Goal: Complete application form: Complete application form

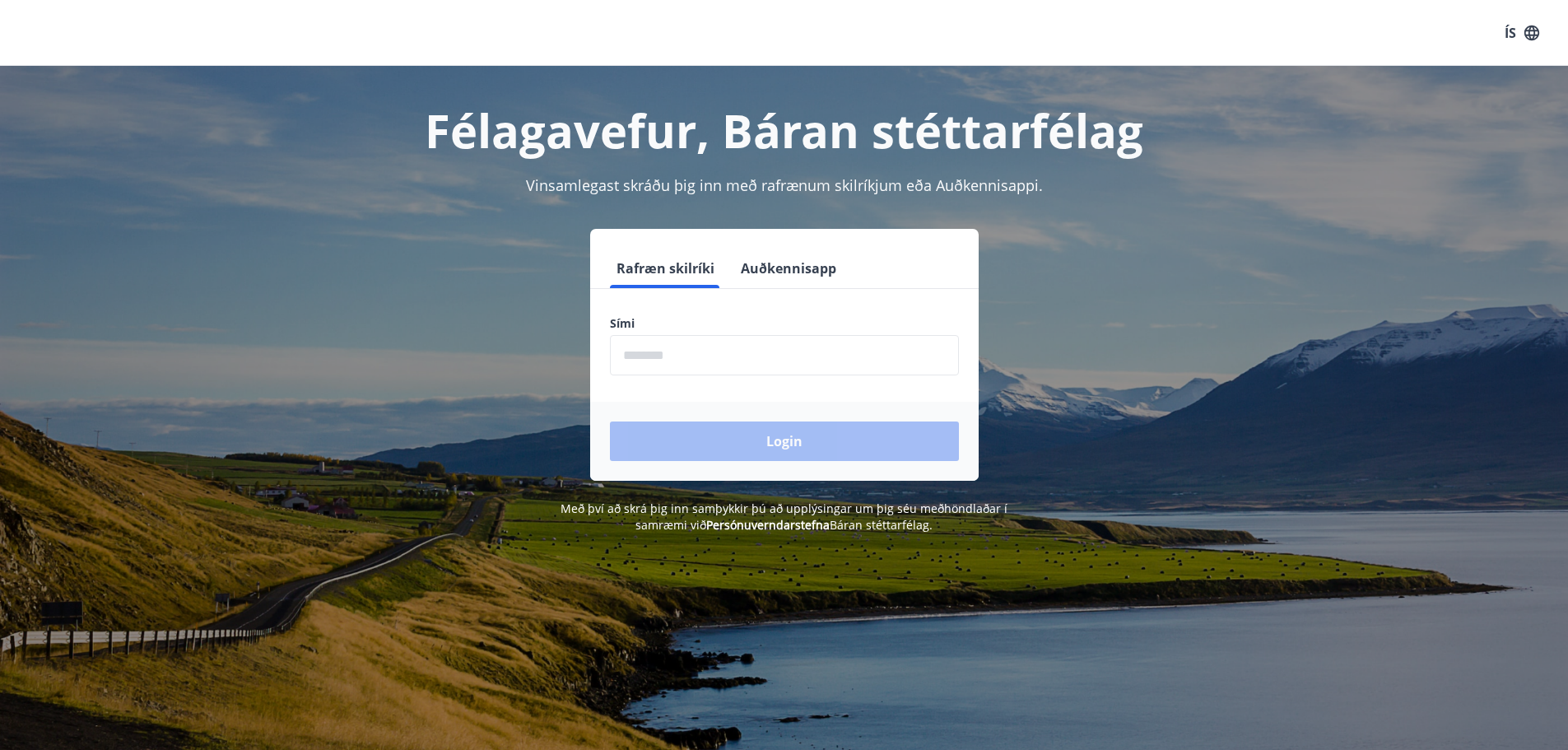
click at [716, 349] on input "phone" at bounding box center [784, 355] width 349 height 40
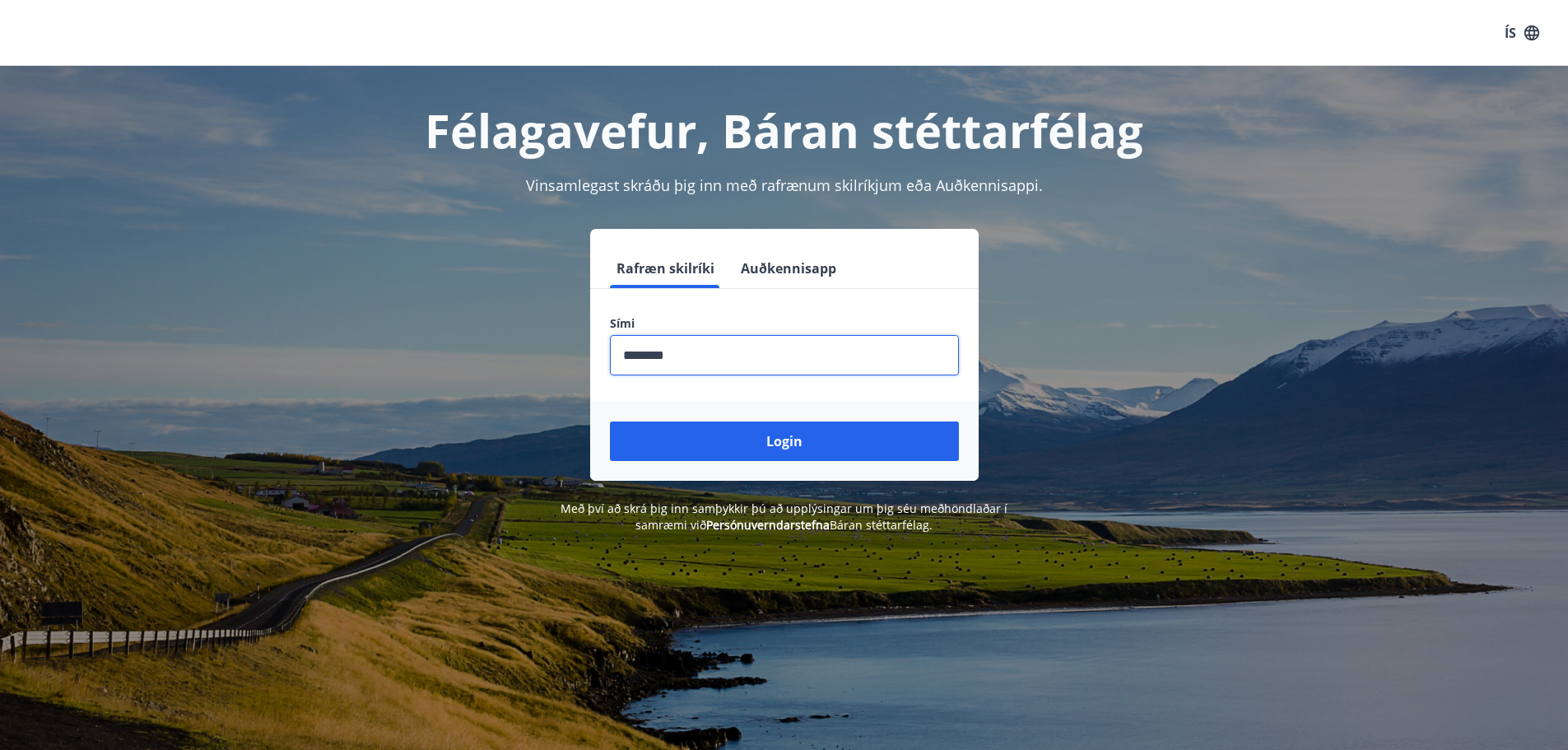
type input "********"
click at [610, 421] on button "Login" at bounding box center [784, 441] width 349 height 40
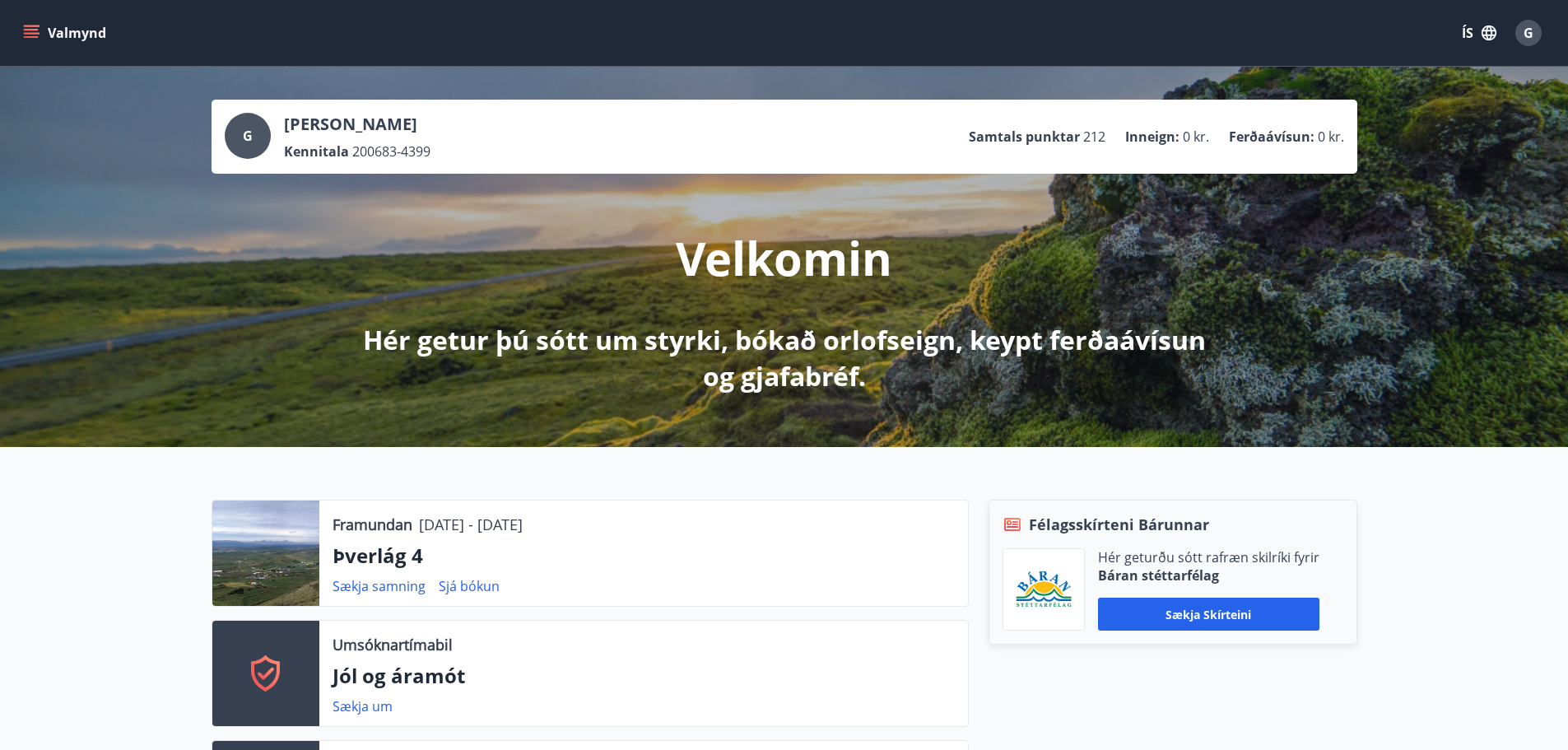
click at [74, 22] on button "Valmynd" at bounding box center [66, 33] width 93 height 30
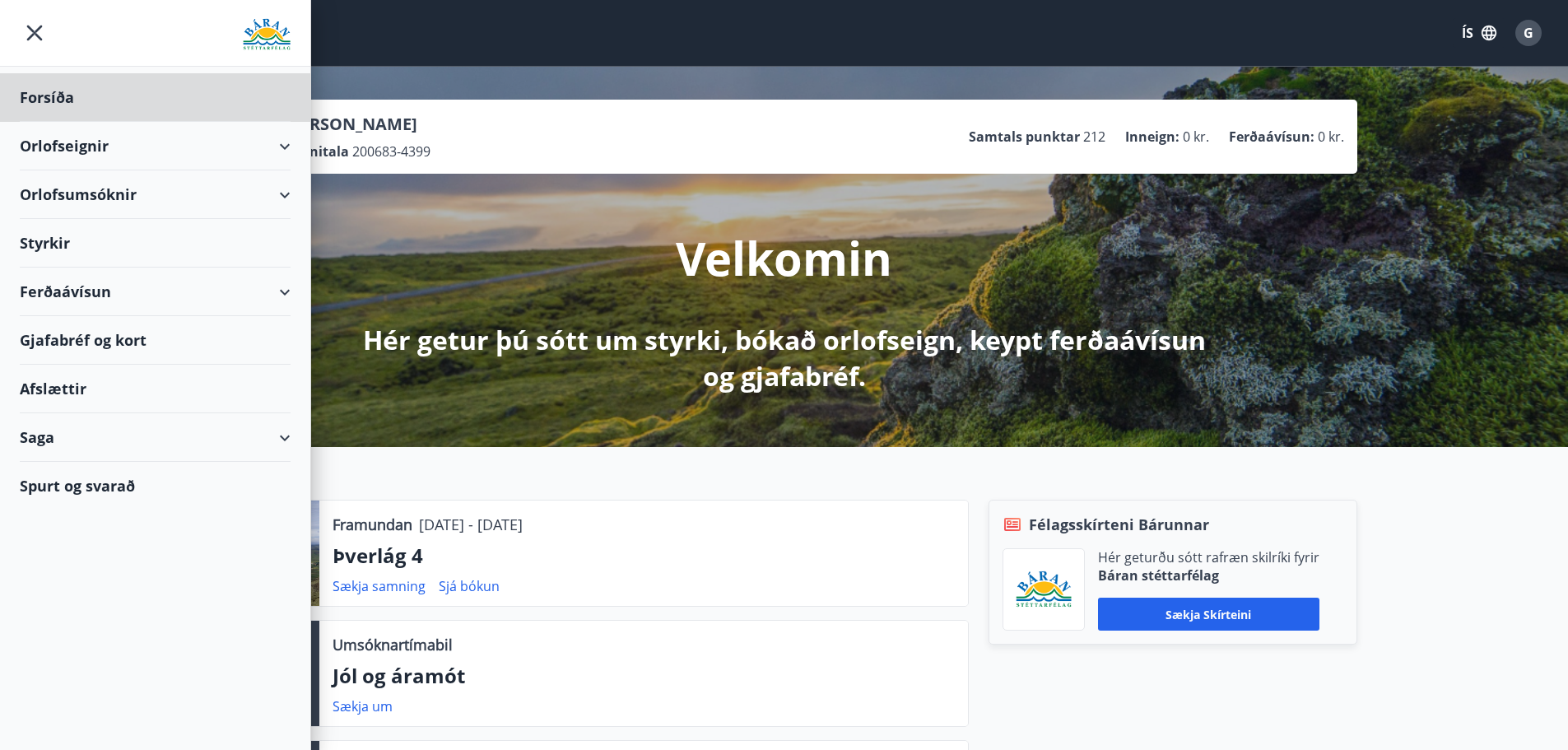
click at [84, 242] on div "Styrkir" at bounding box center [155, 242] width 271 height 48
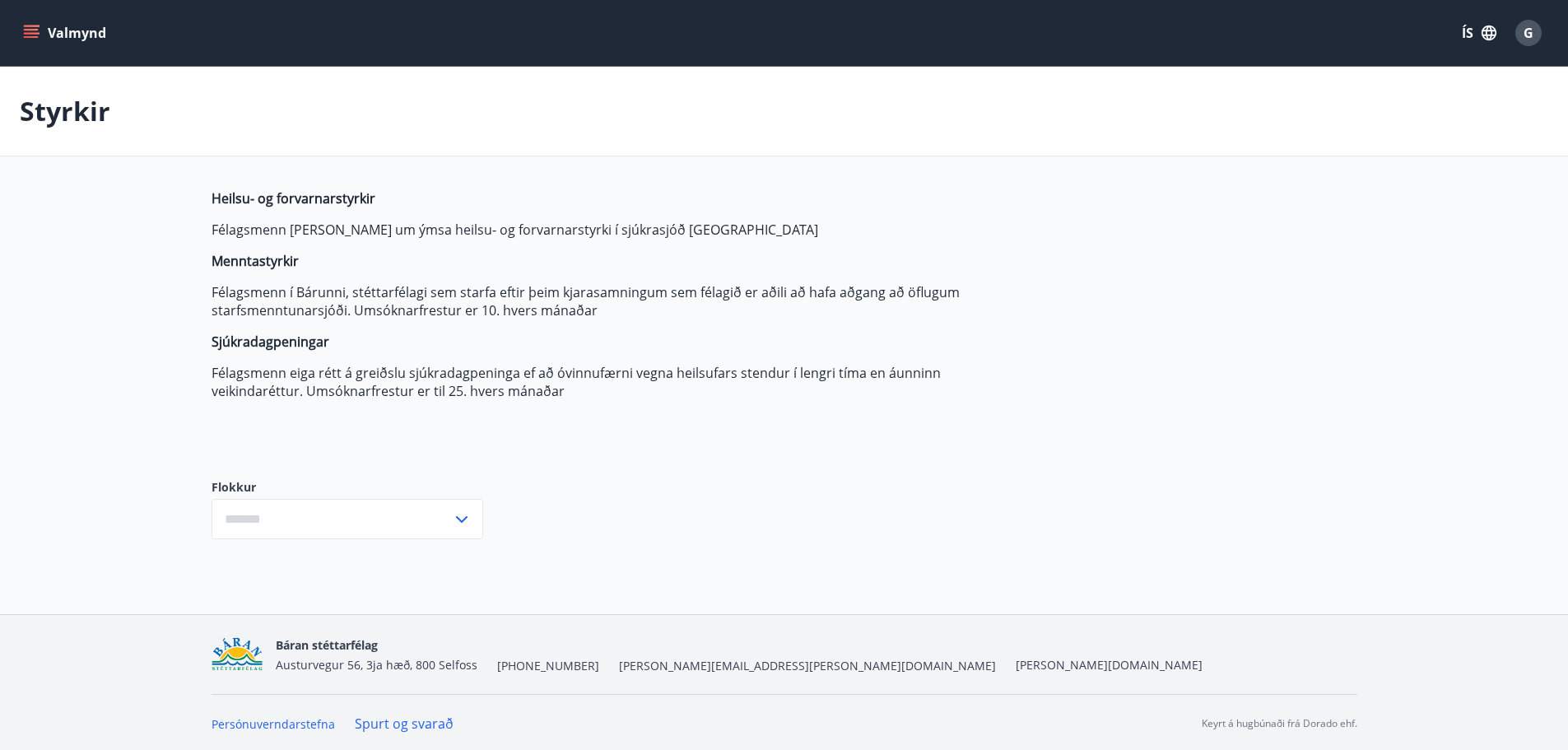
type input "***"
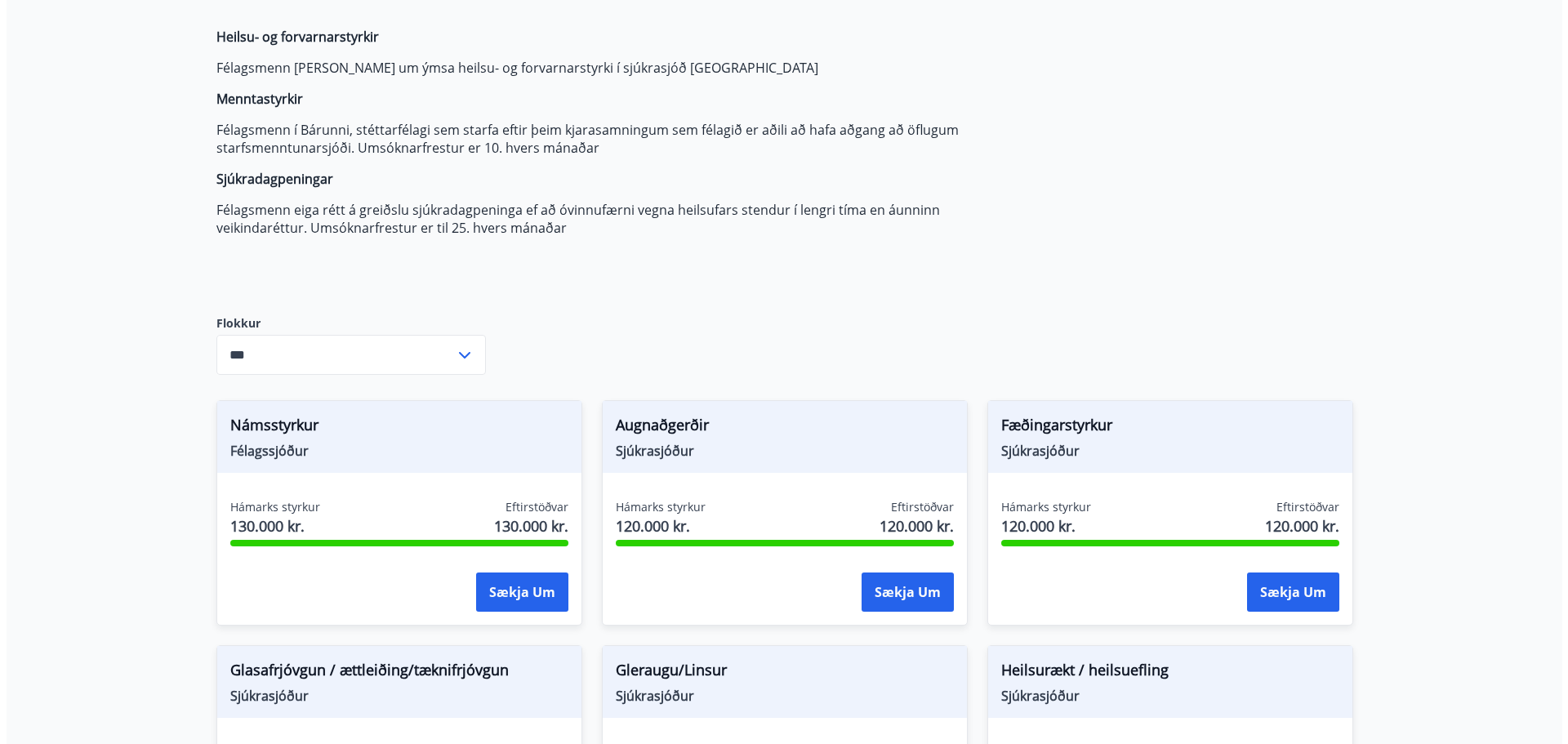
scroll to position [327, 0]
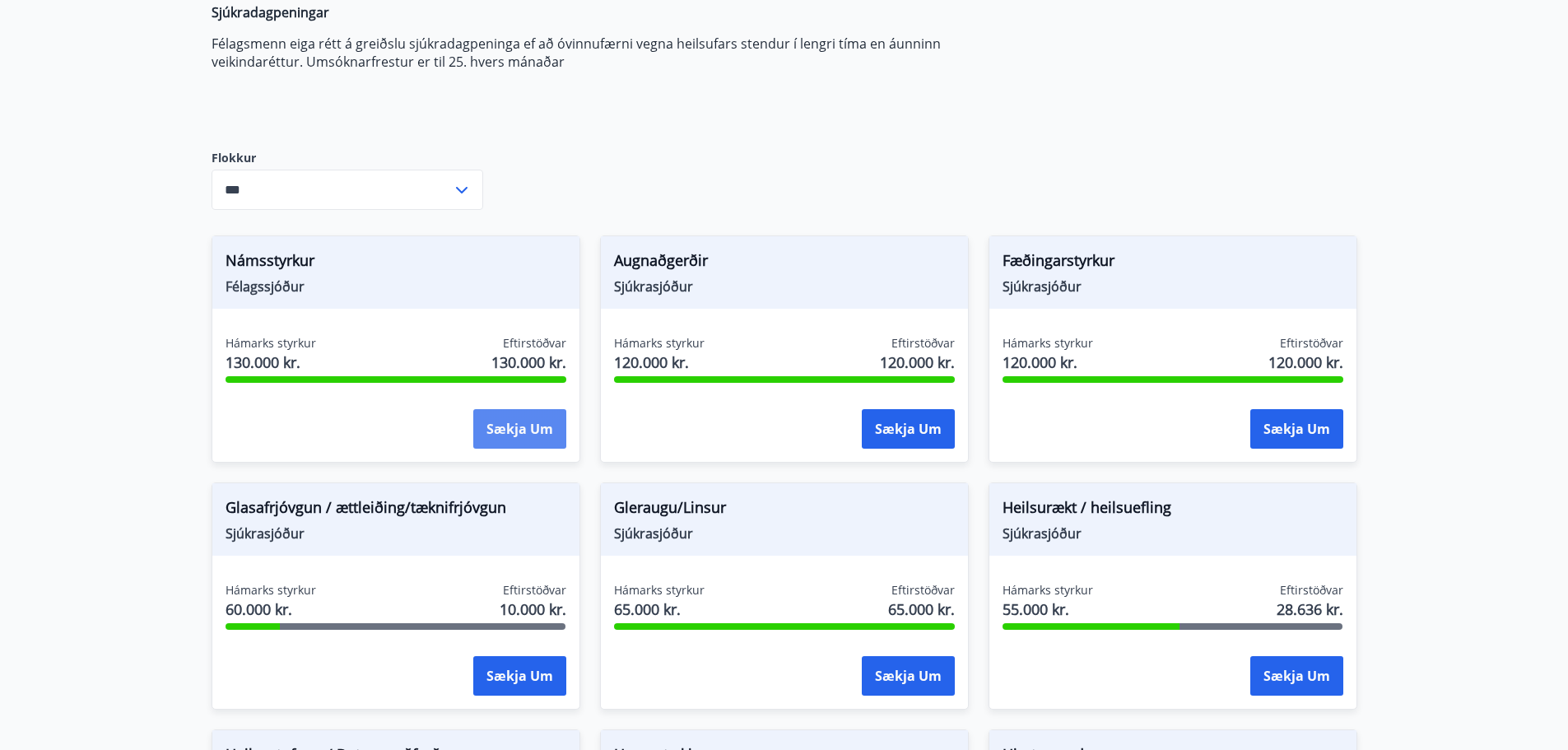
click at [519, 430] on button "Sækja um" at bounding box center [519, 429] width 93 height 40
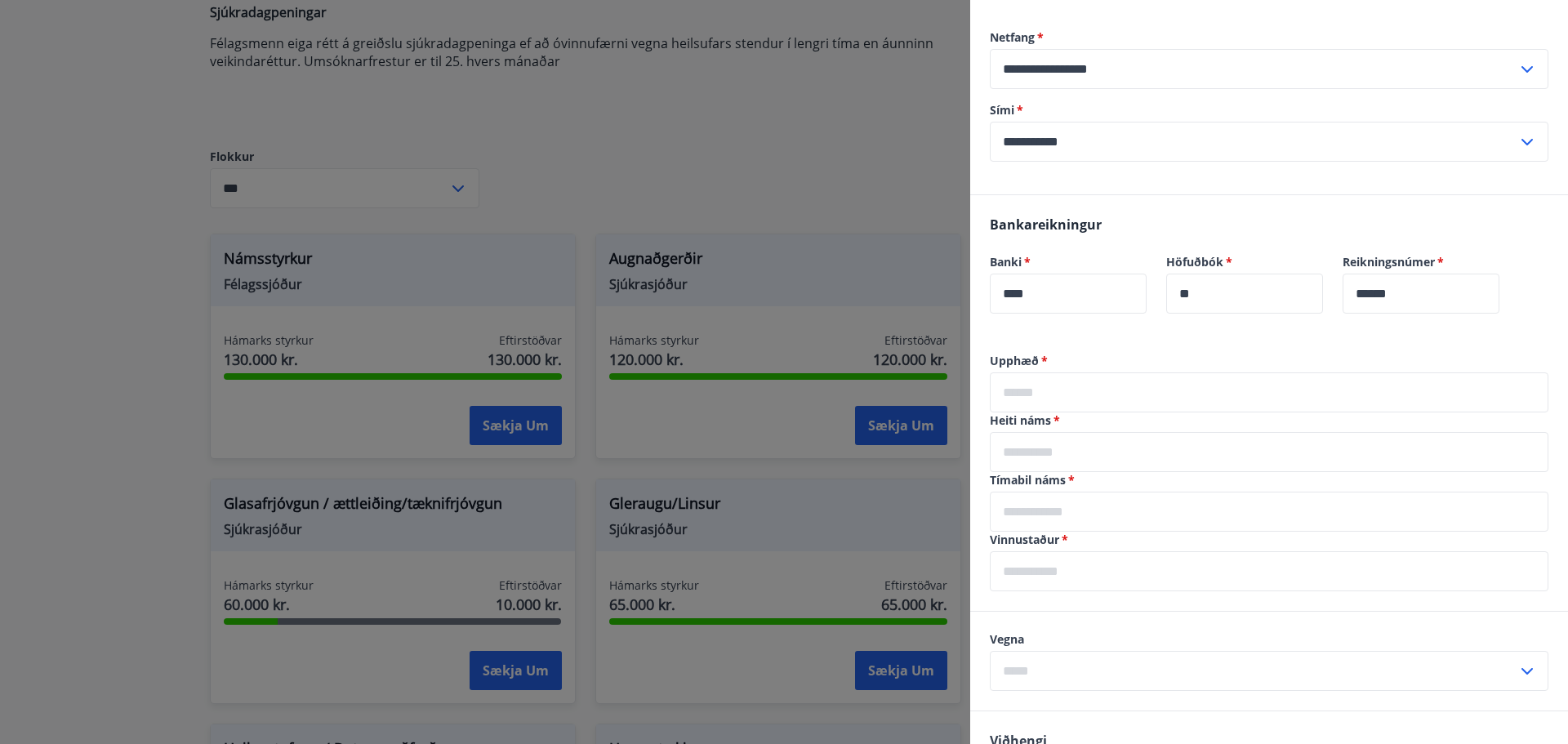
scroll to position [245, 0]
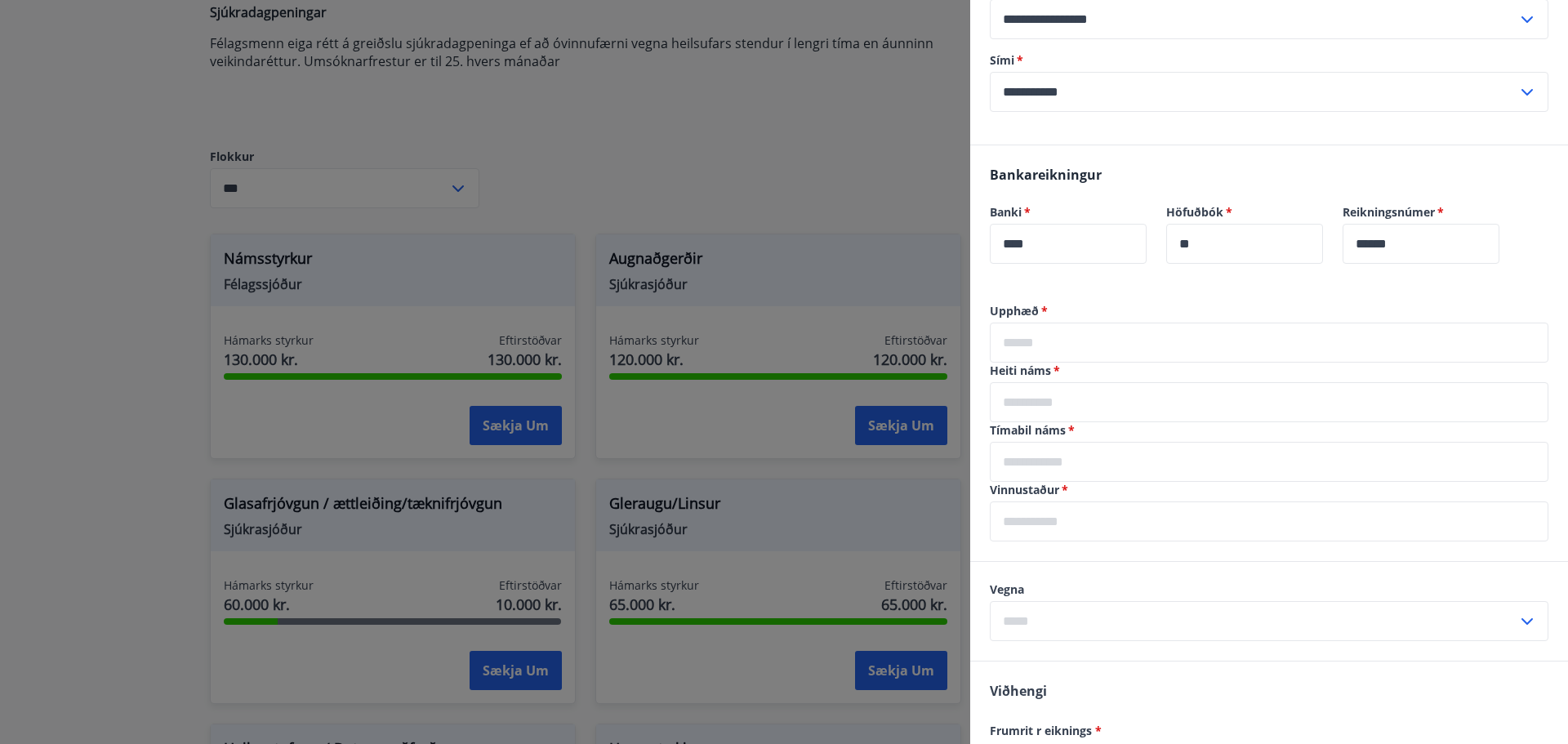
click at [1033, 403] on input "text" at bounding box center [1270, 402] width 559 height 40
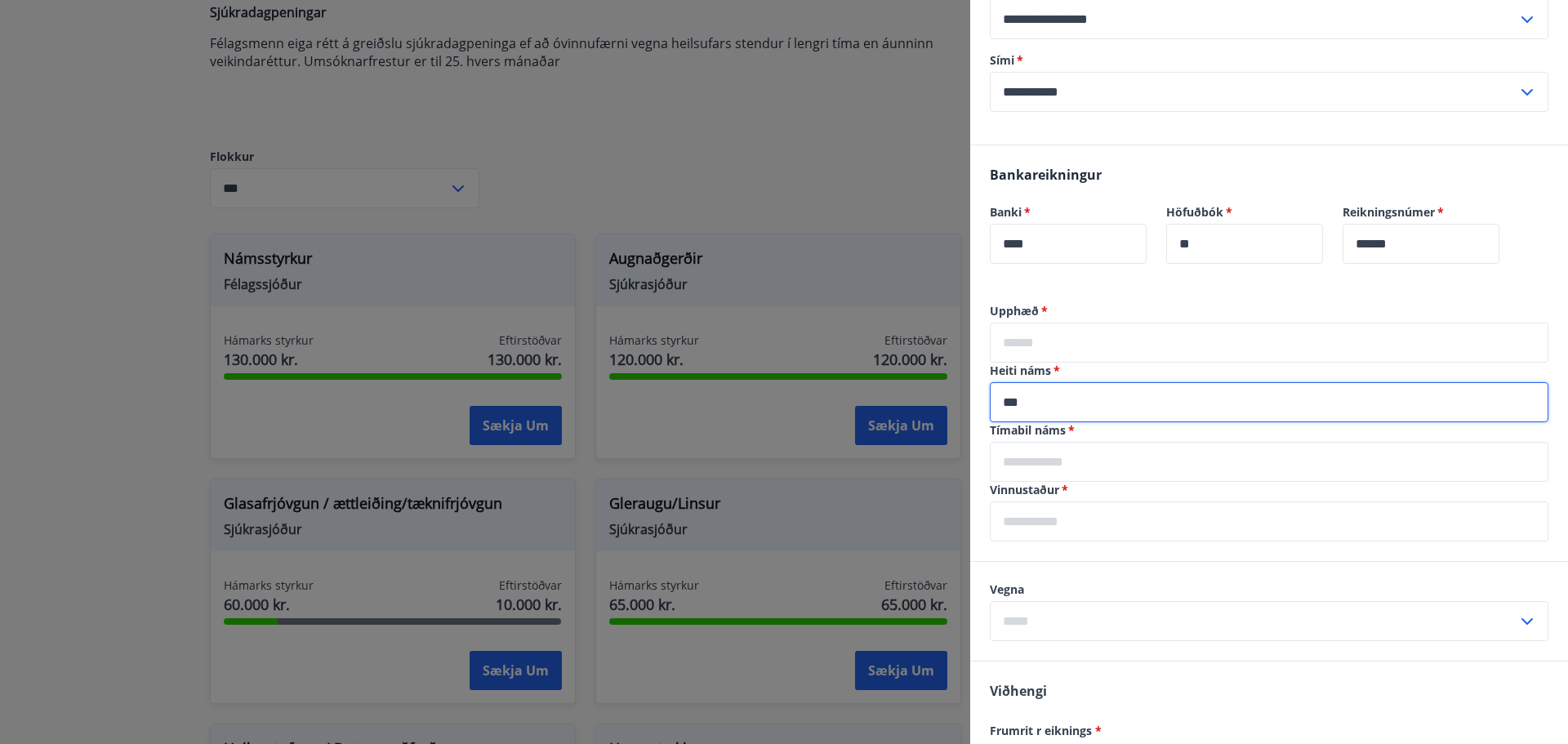
type input "***"
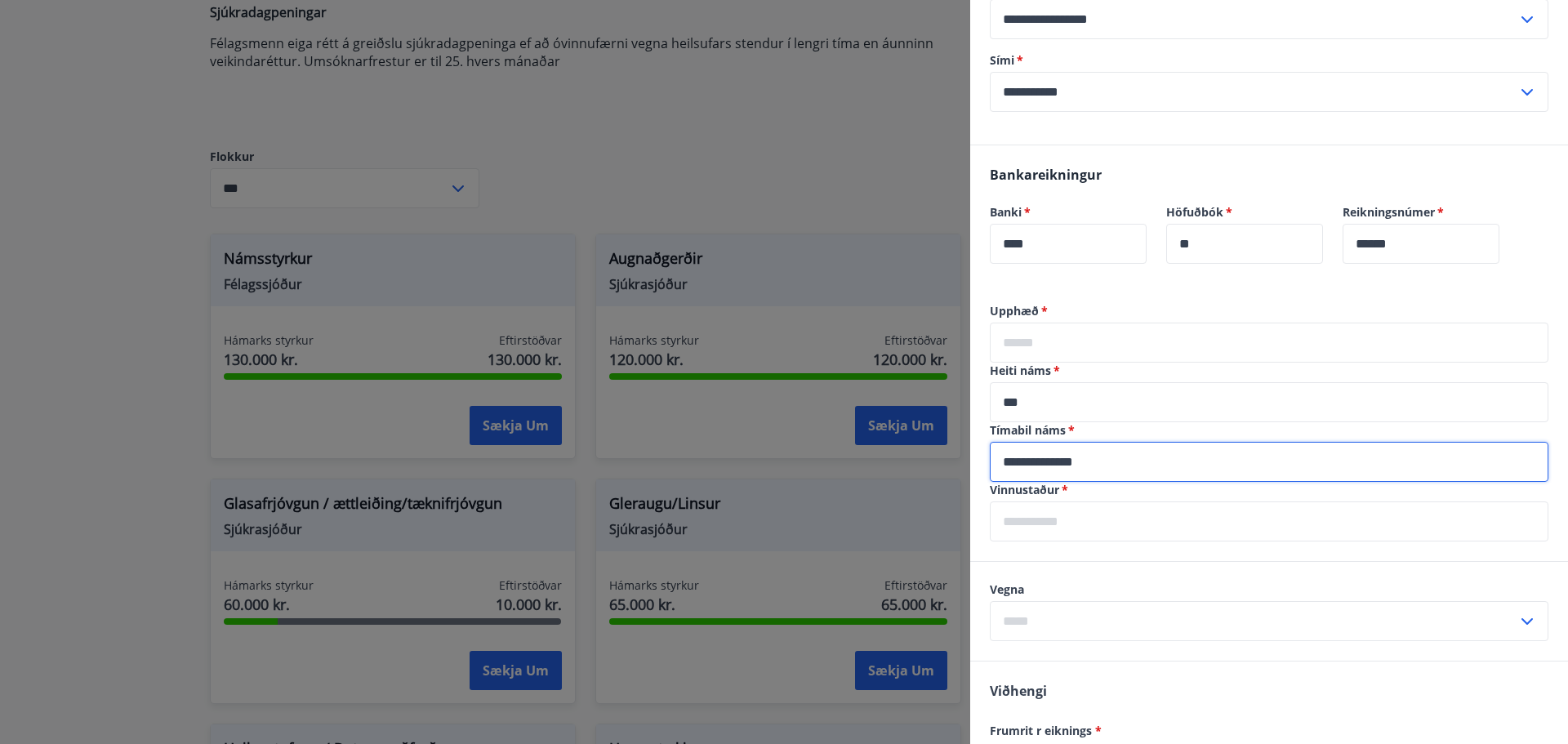
type input "**********"
click at [1116, 521] on input "text" at bounding box center [1270, 522] width 559 height 40
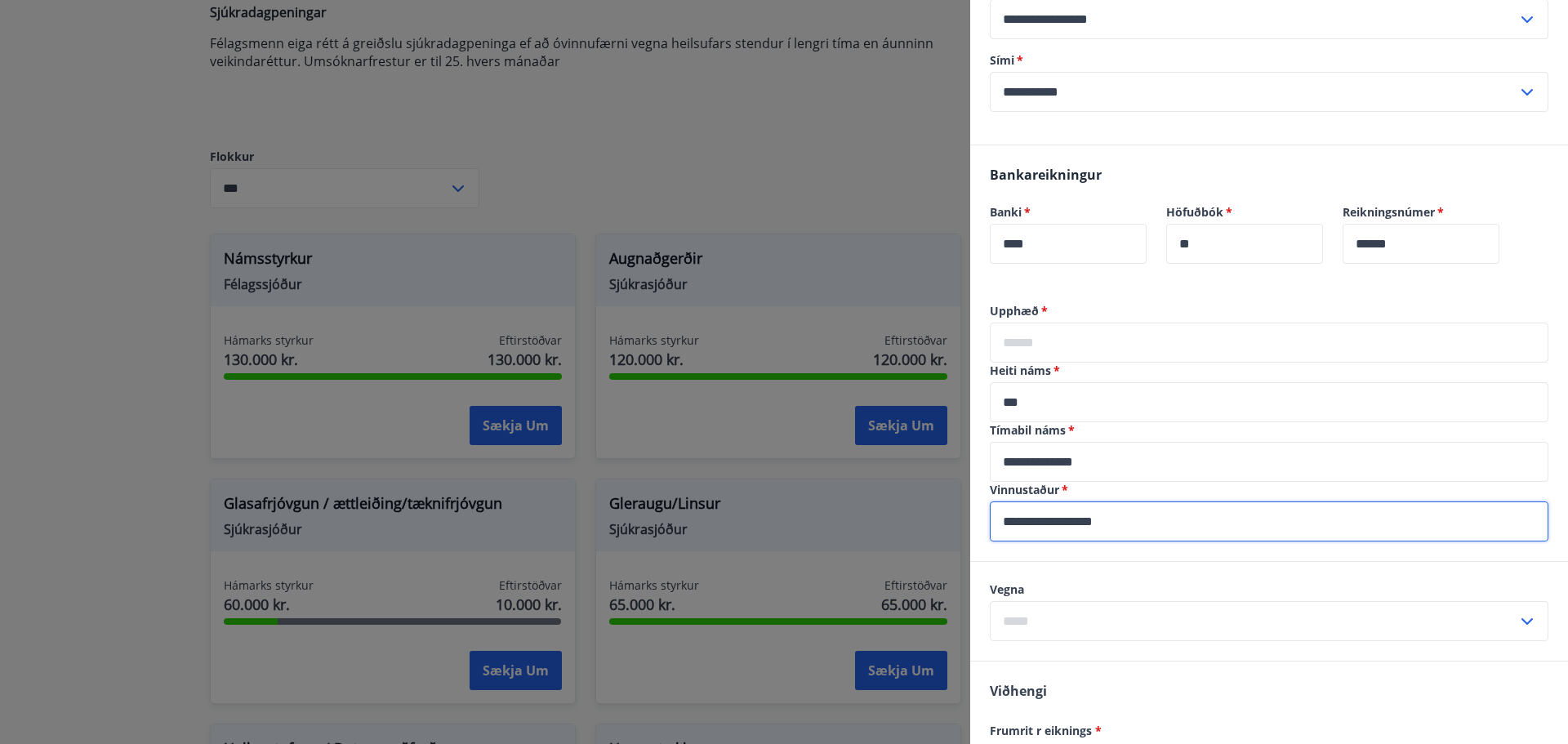
type input "**********"
click at [1129, 623] on input "text" at bounding box center [1254, 621] width 528 height 40
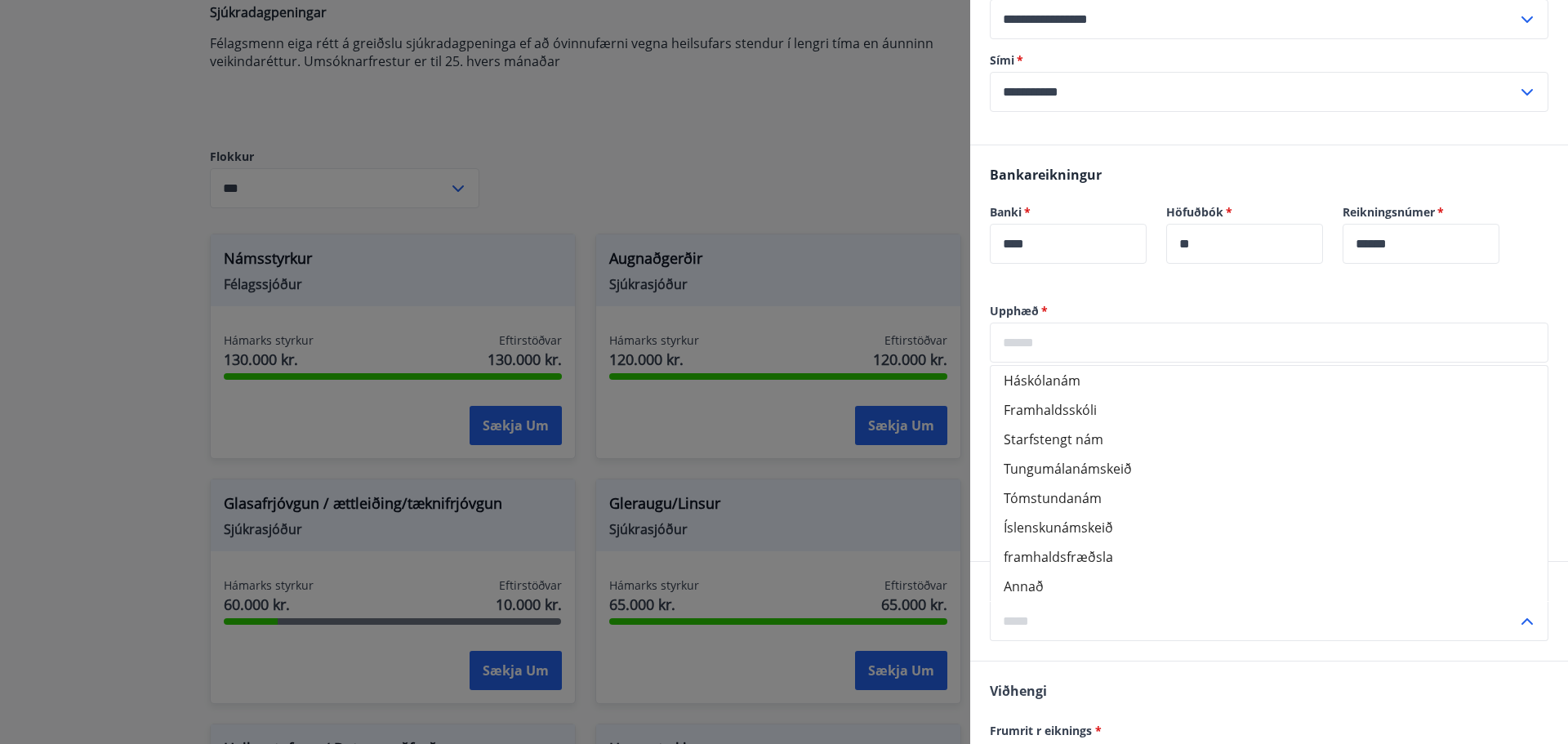
click at [1059, 385] on li "Háskólanám" at bounding box center [1269, 380] width 557 height 30
type input "**********"
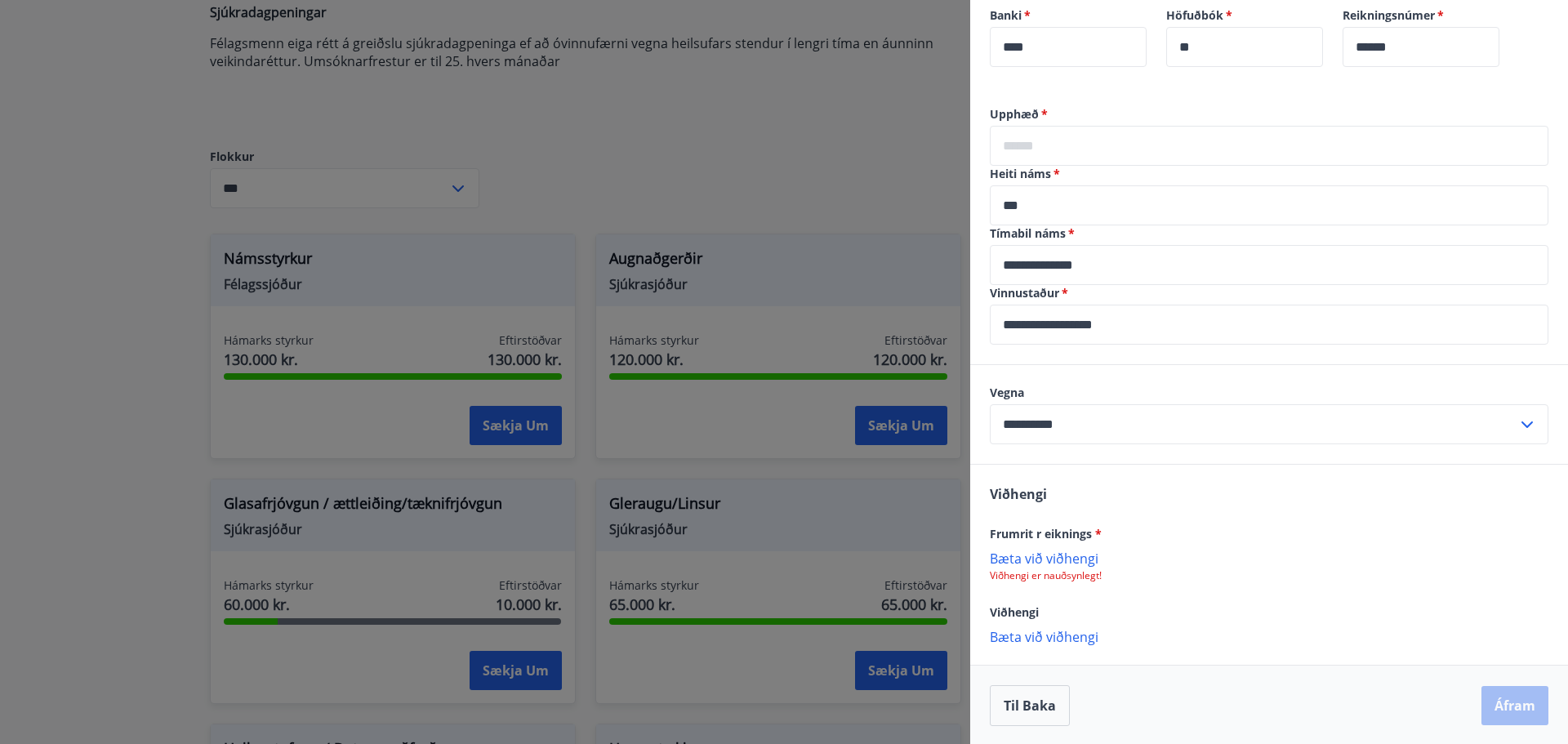
scroll to position [443, 0]
click at [1084, 556] on p "Bæta við viðhengi" at bounding box center [1270, 556] width 559 height 16
click at [1070, 640] on p "Bæta við viðhengi" at bounding box center [1270, 636] width 559 height 16
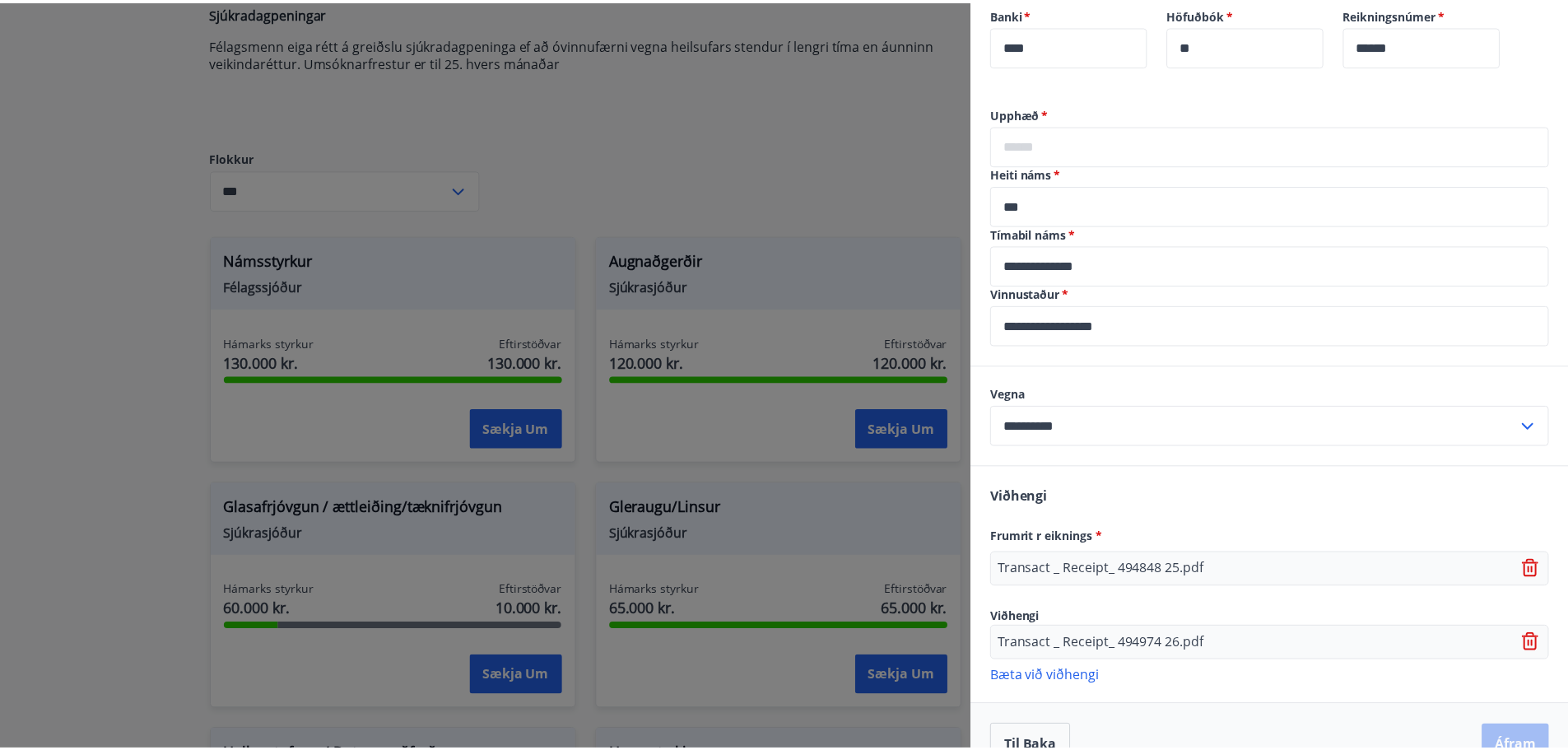
scroll to position [483, 0]
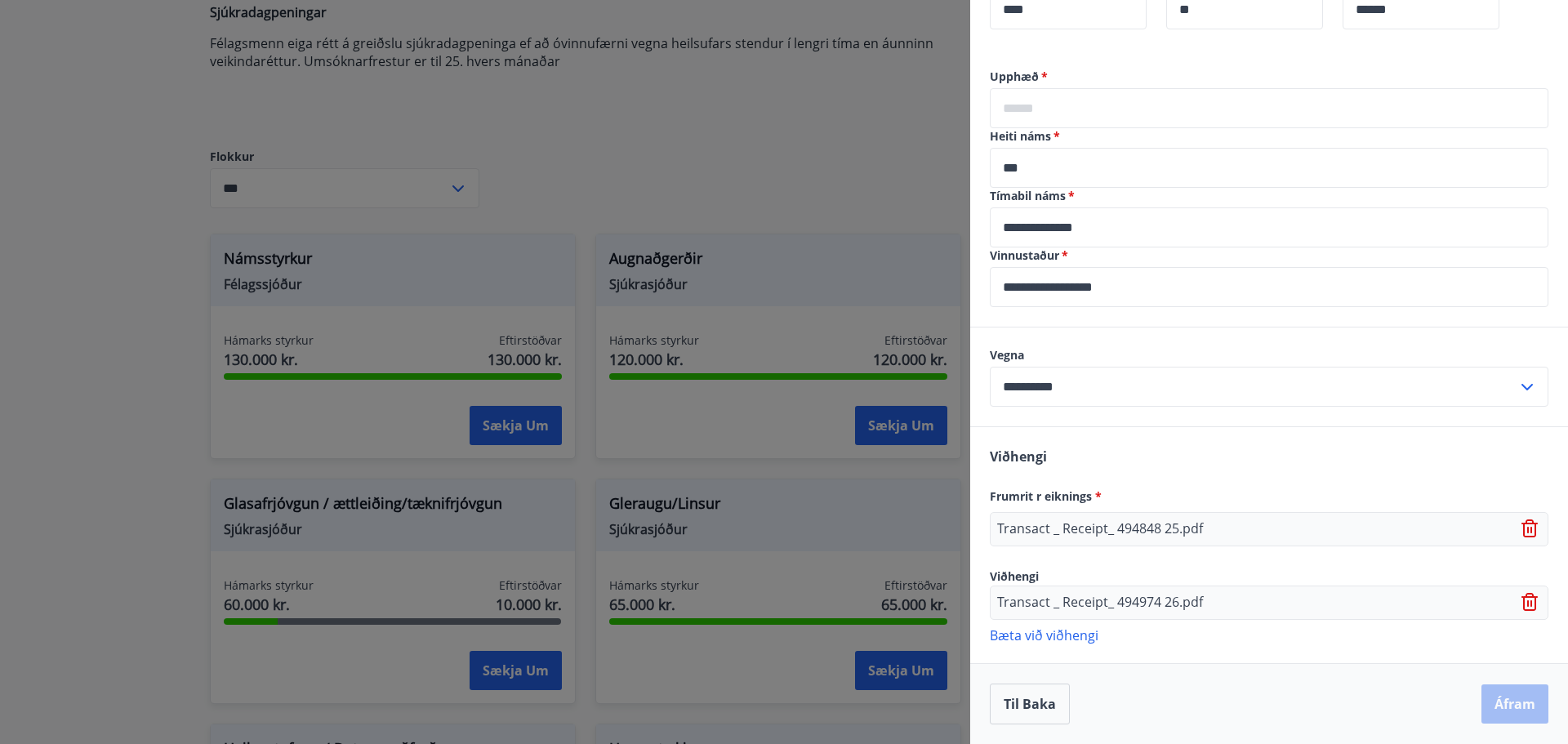
click at [1029, 632] on p "Bæta við viðhengi" at bounding box center [1270, 634] width 559 height 16
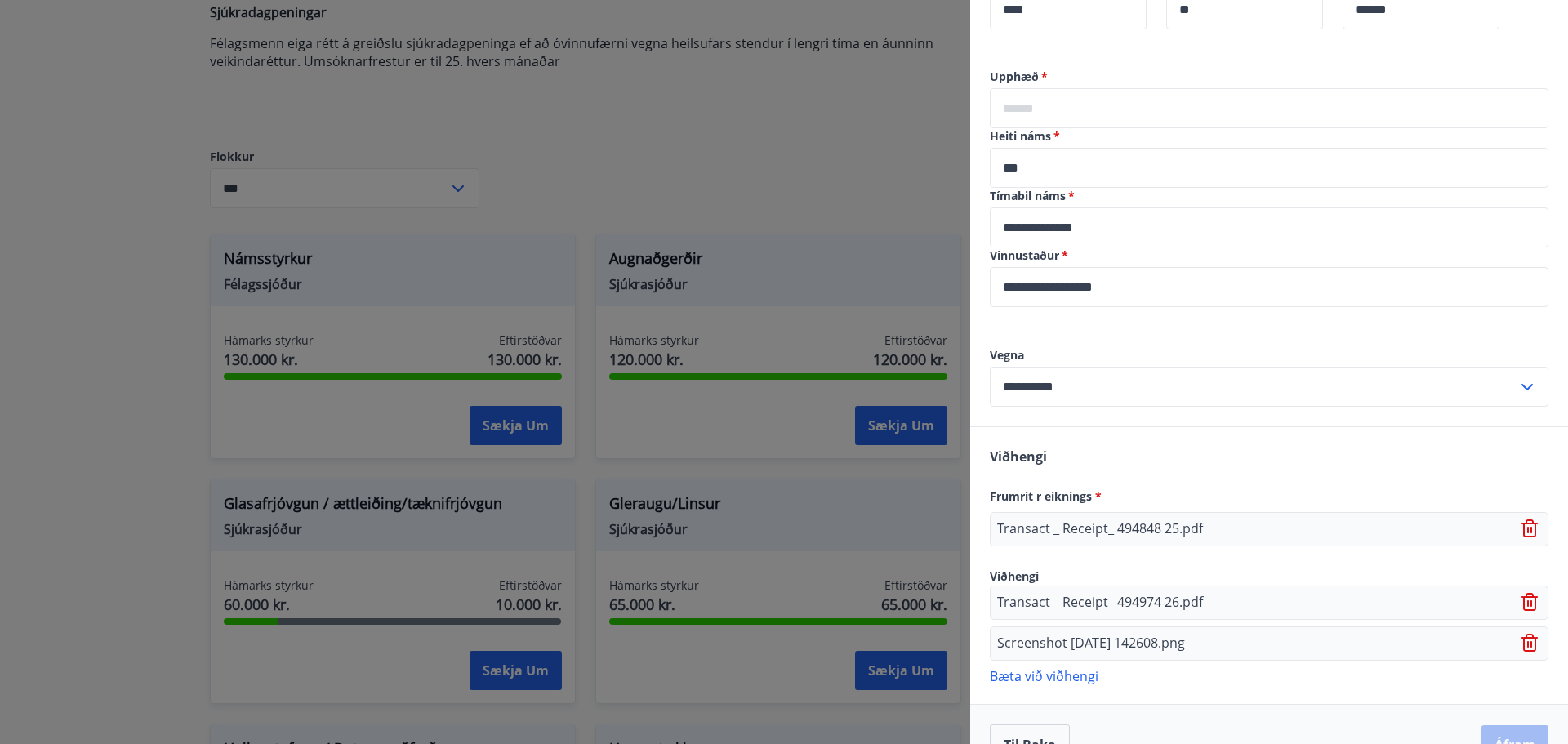
click at [1046, 676] on p "Bæta við viðhengi" at bounding box center [1270, 676] width 559 height 16
click at [716, 150] on div at bounding box center [784, 372] width 1568 height 744
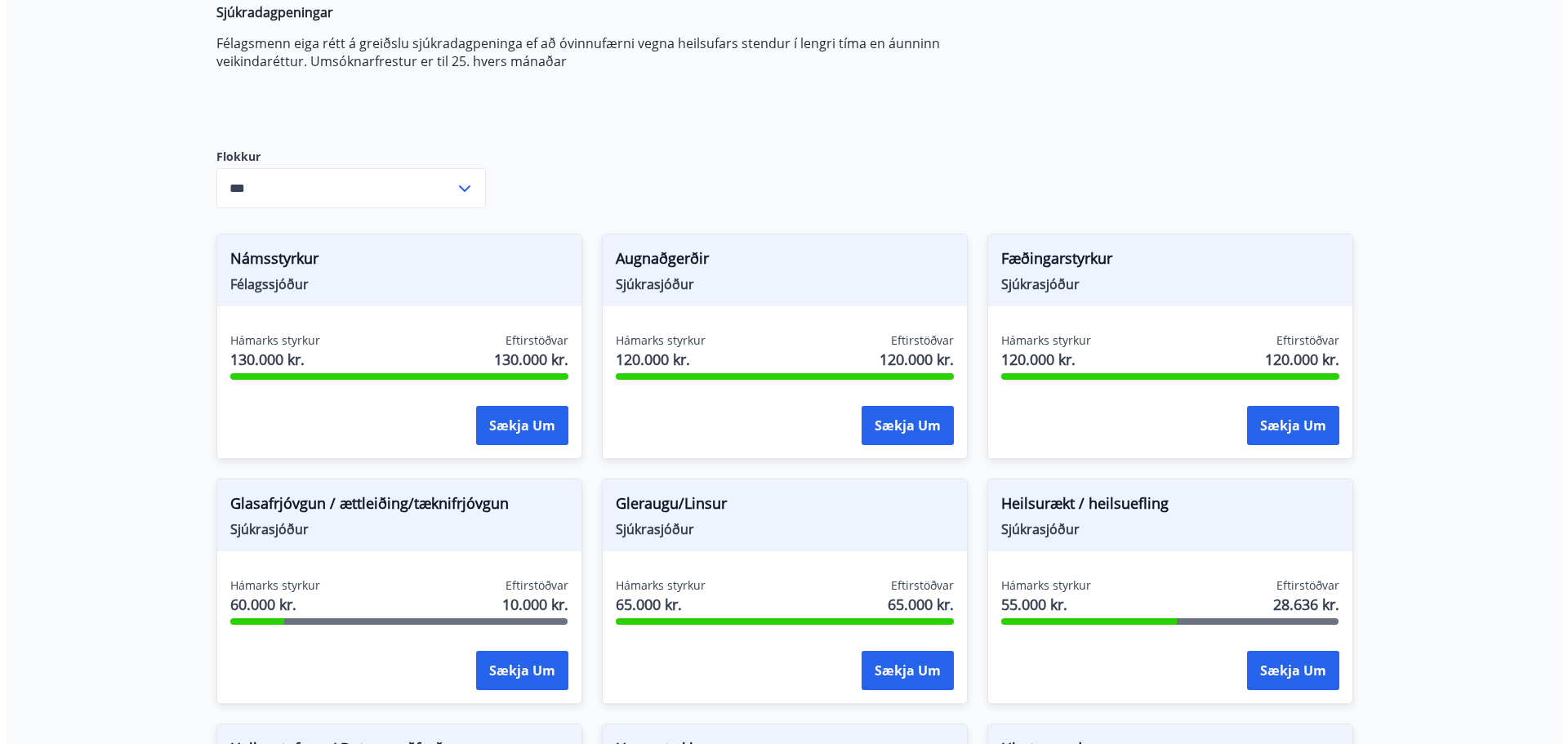
scroll to position [0, 0]
click at [514, 423] on button "Sækja um" at bounding box center [515, 425] width 92 height 40
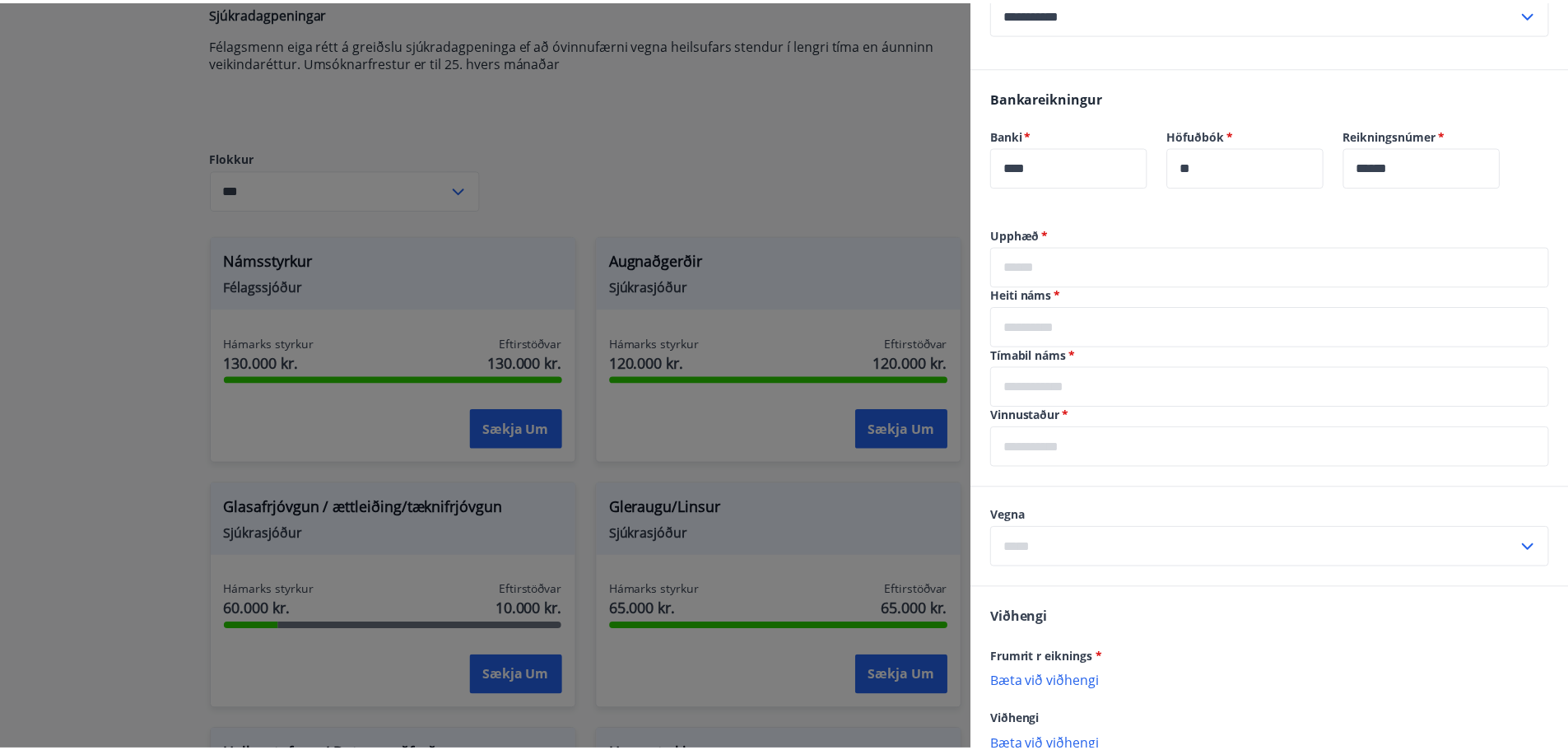
scroll to position [330, 0]
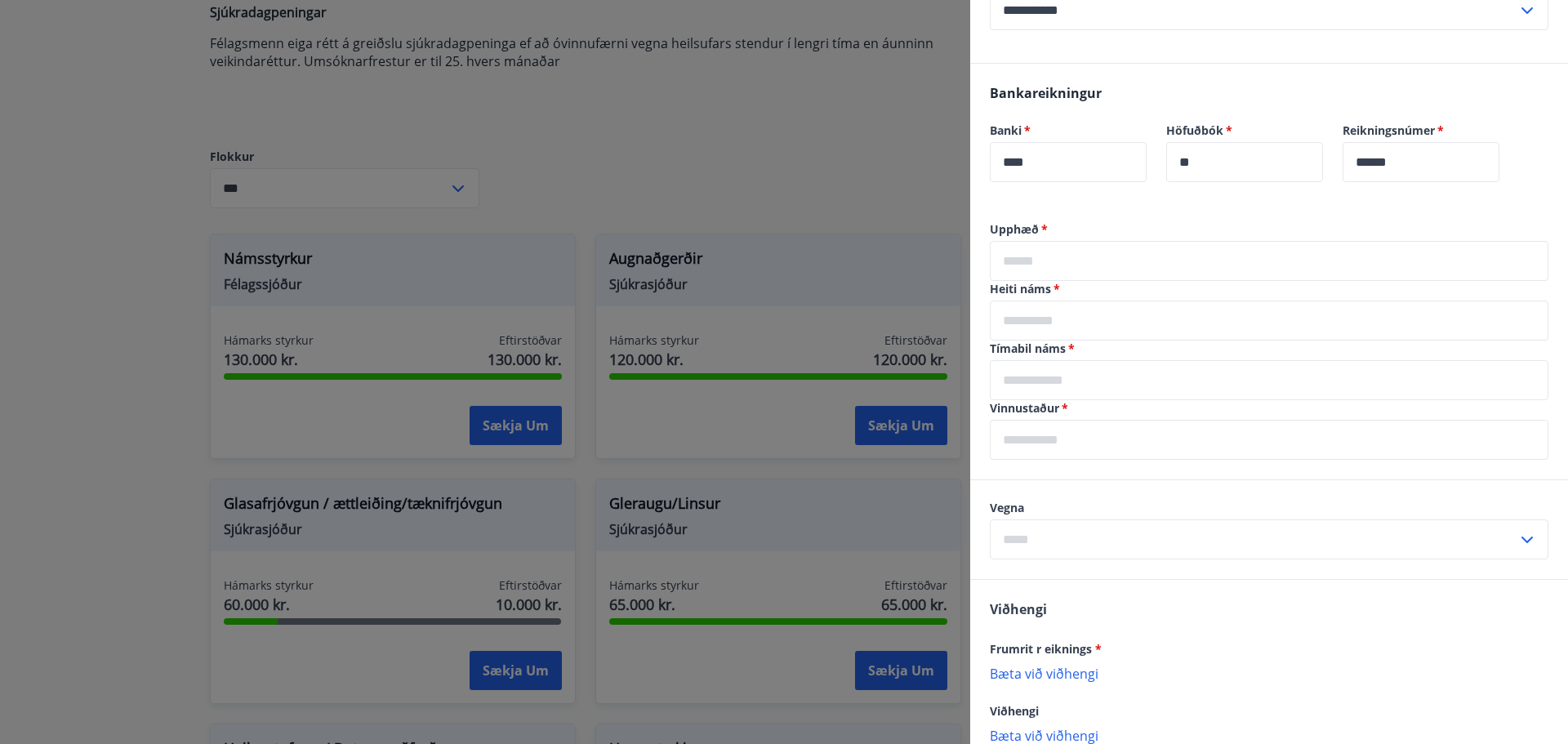
click at [741, 171] on div at bounding box center [784, 372] width 1568 height 744
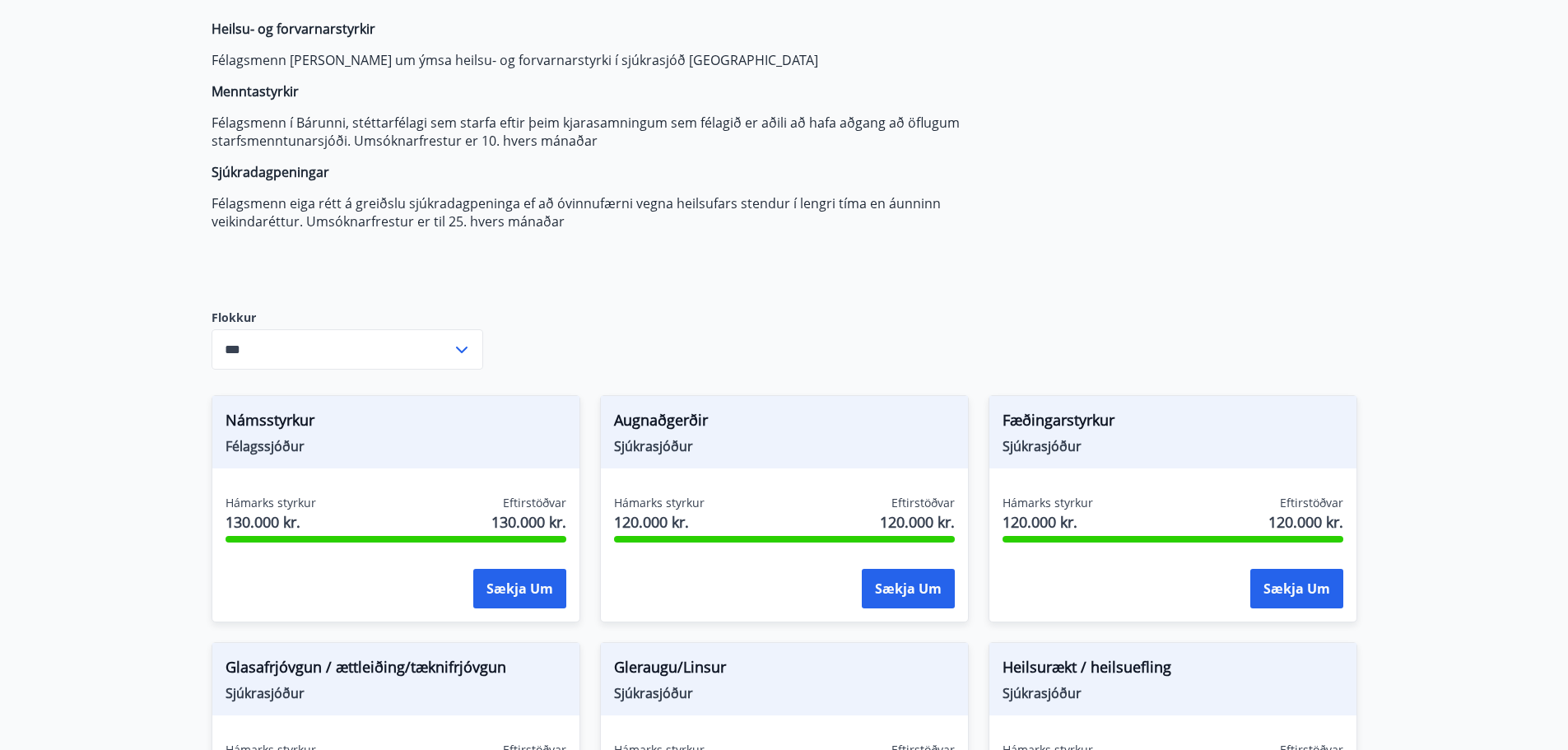
scroll to position [0, 0]
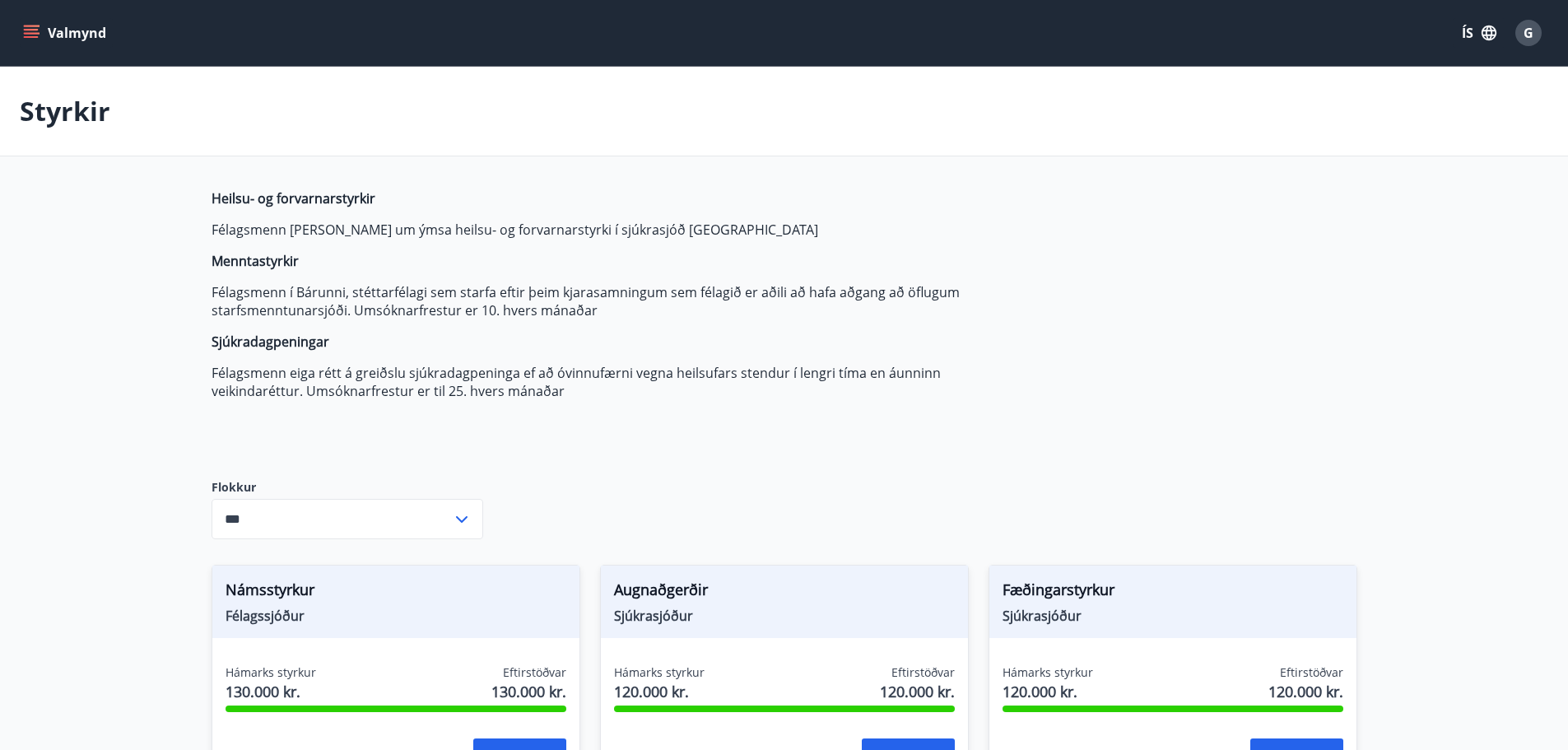
click at [93, 43] on button "Valmynd" at bounding box center [66, 33] width 93 height 30
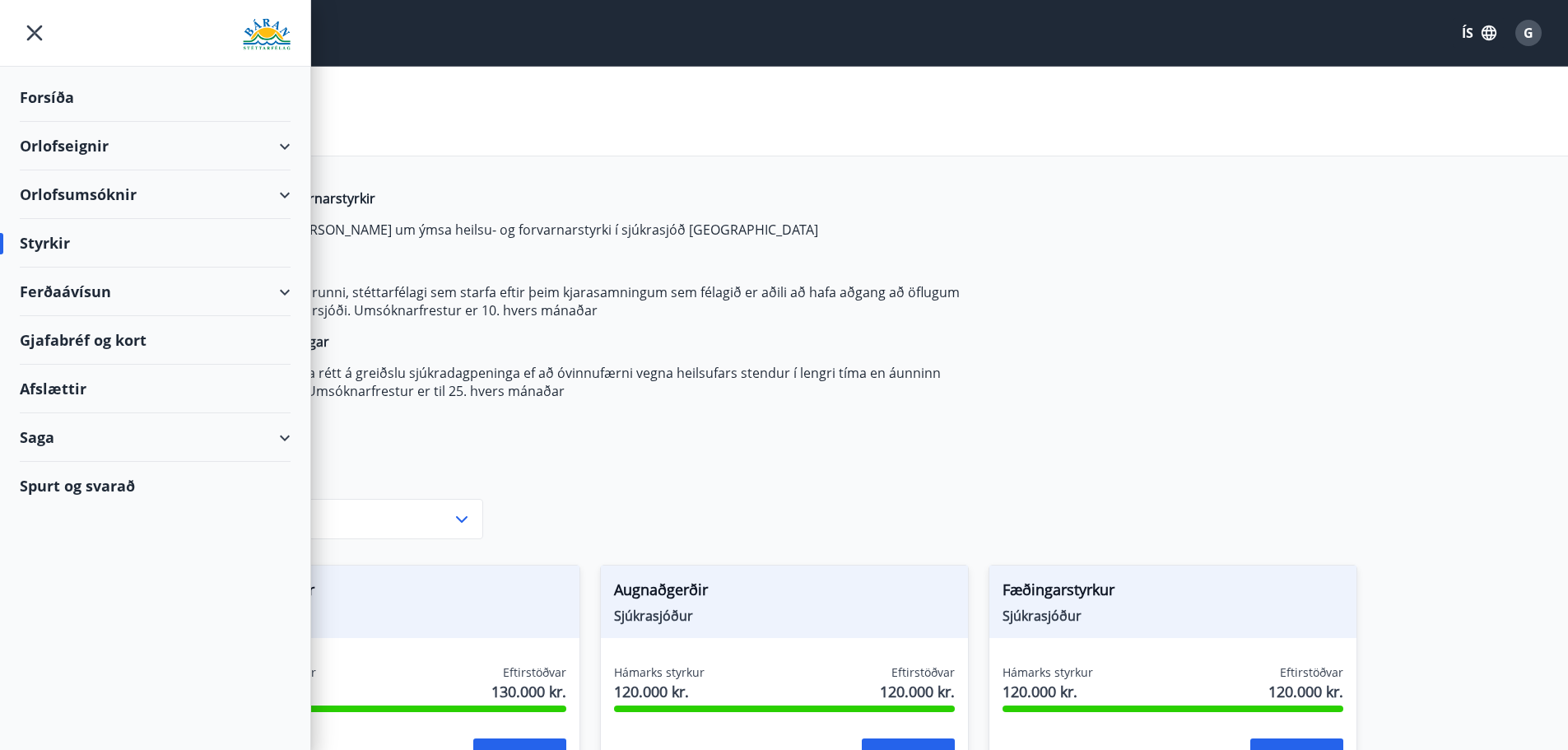
click at [54, 87] on div "Forsíða" at bounding box center [155, 97] width 271 height 48
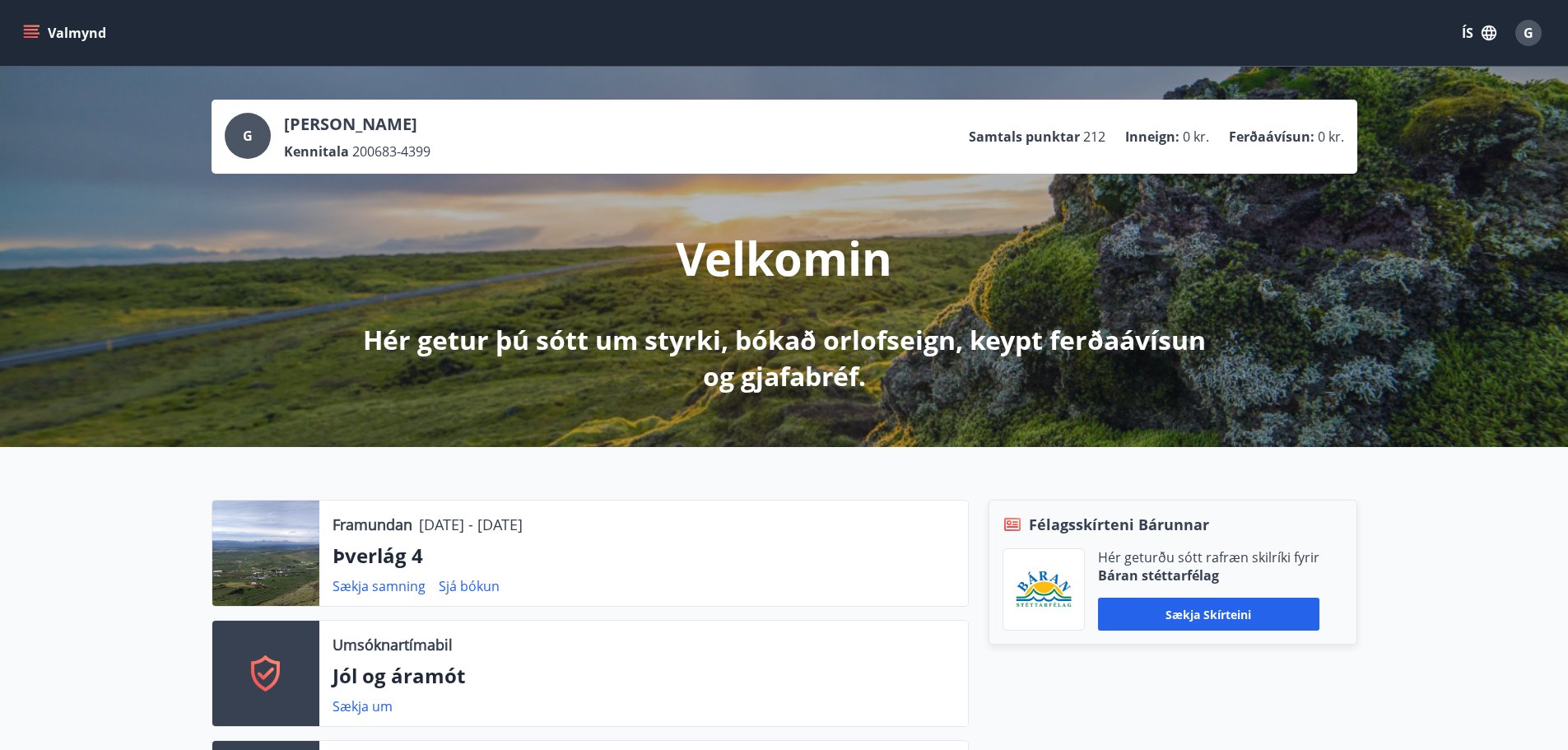
click at [74, 31] on button "Valmynd" at bounding box center [66, 33] width 93 height 30
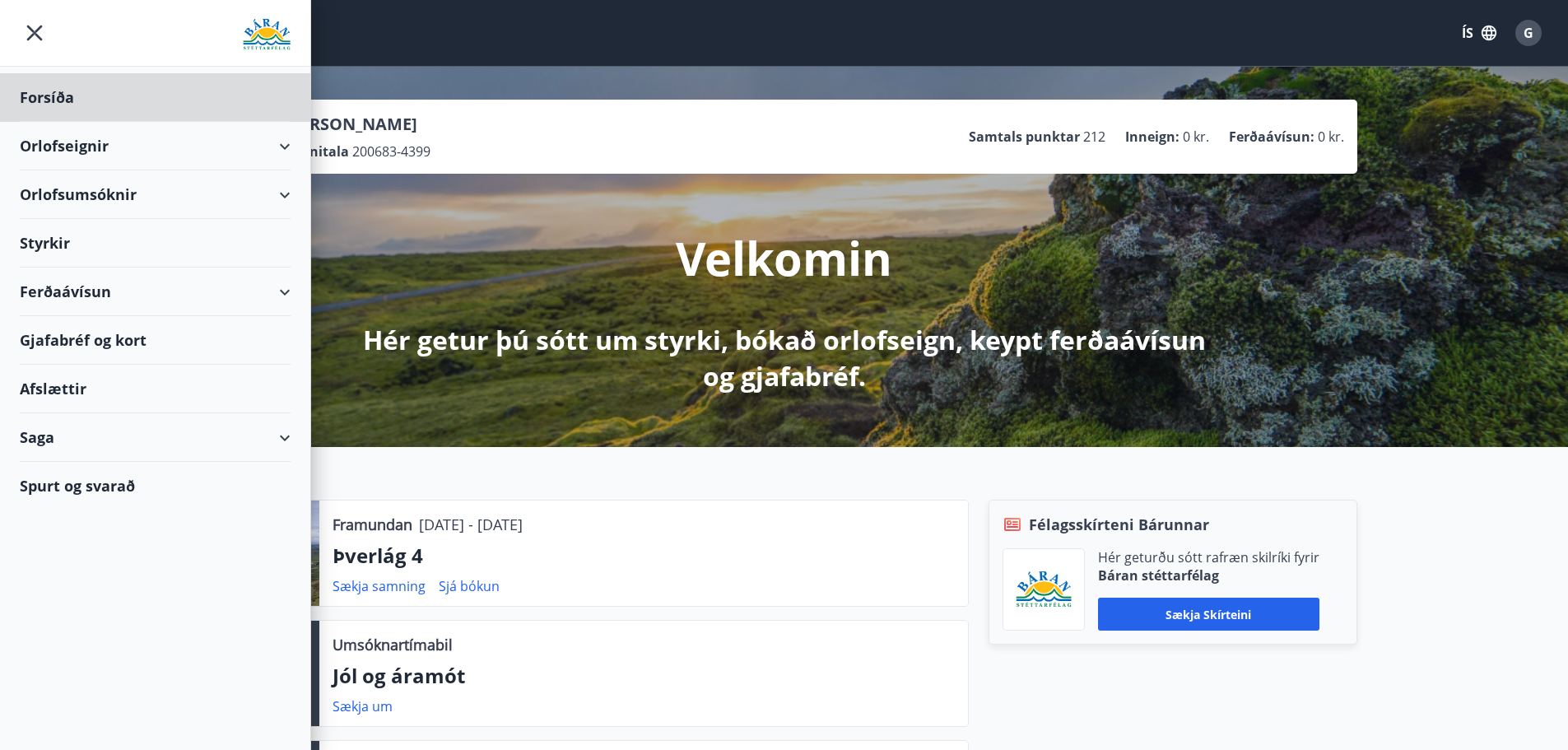
click at [90, 237] on div "Styrkir" at bounding box center [155, 242] width 271 height 48
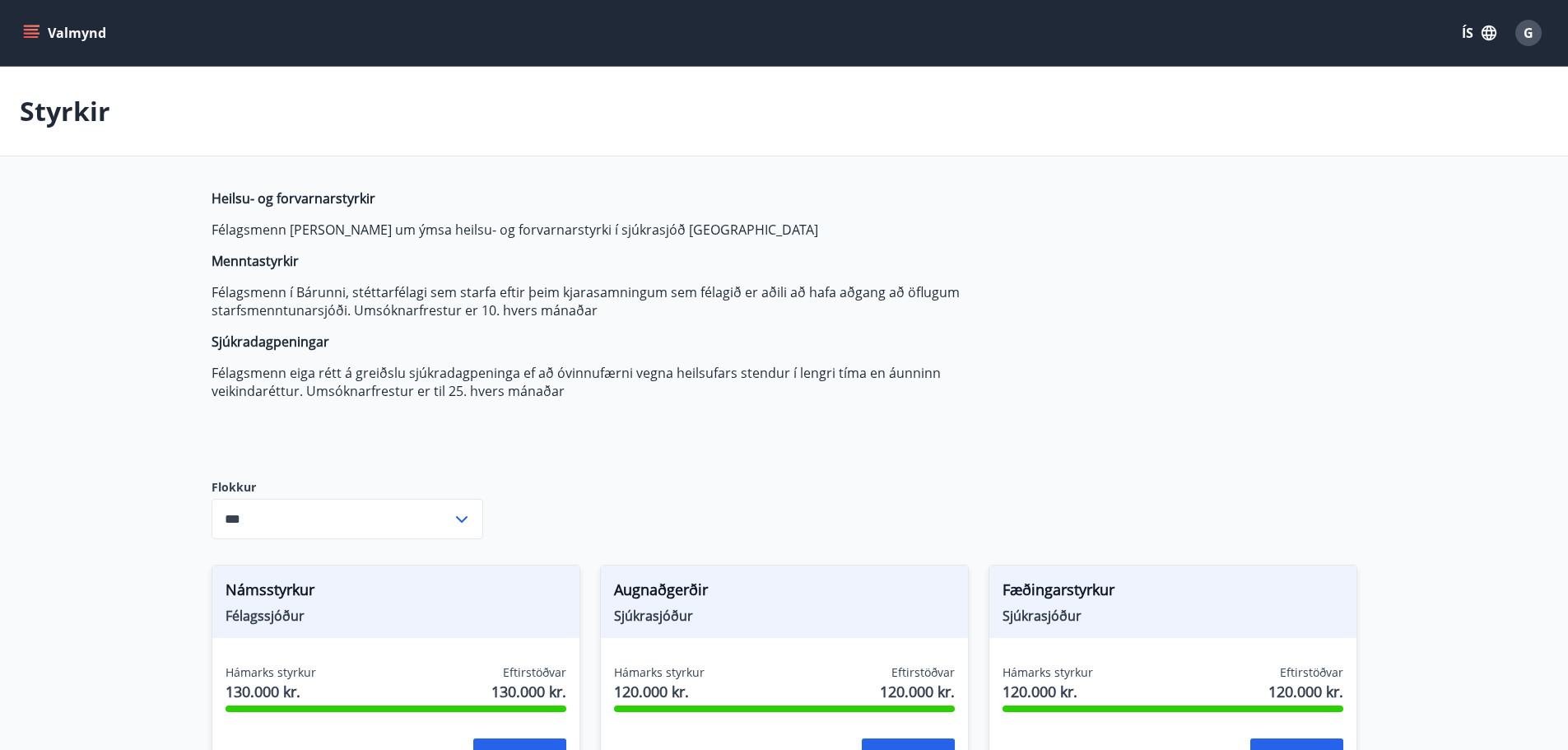
type input "***"
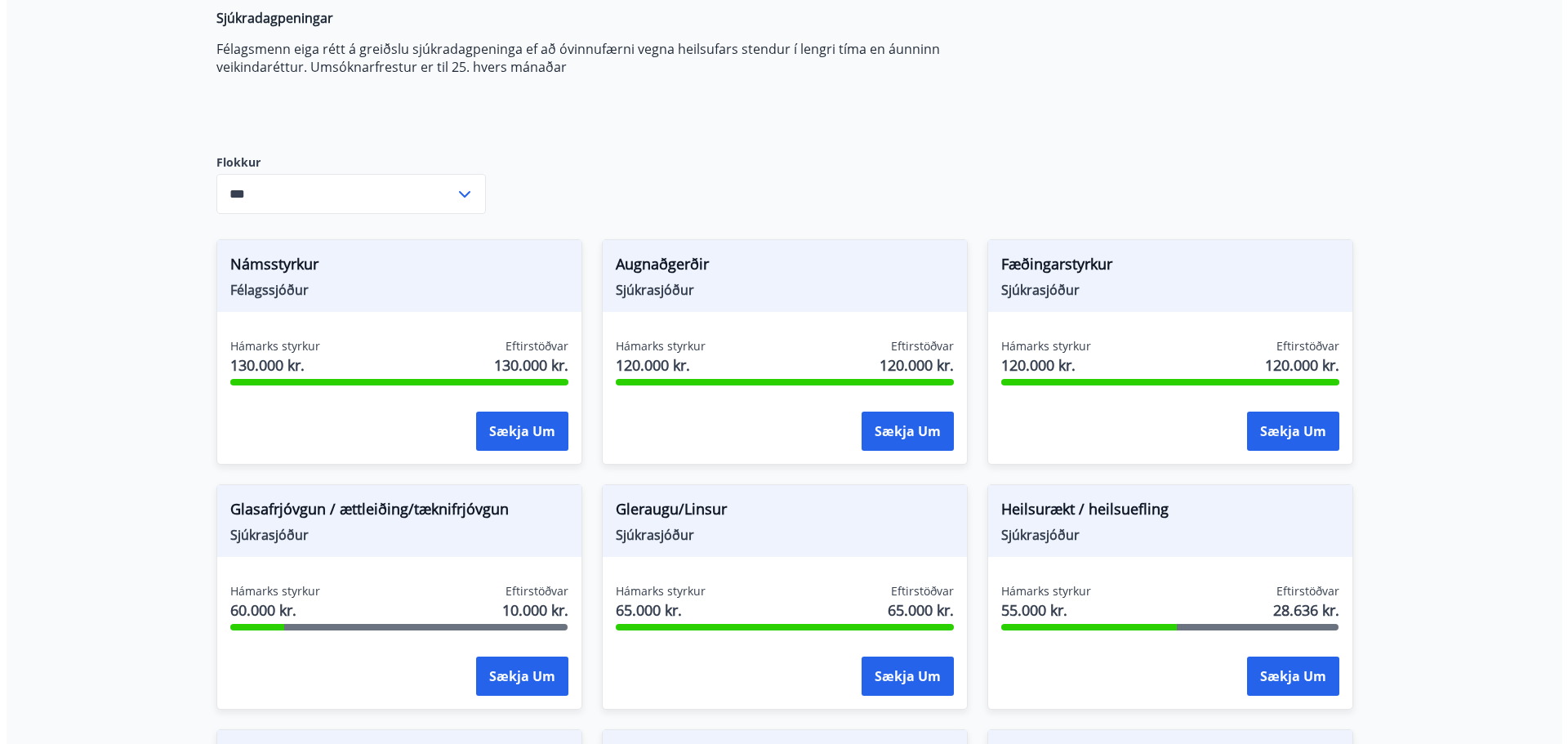
scroll to position [327, 0]
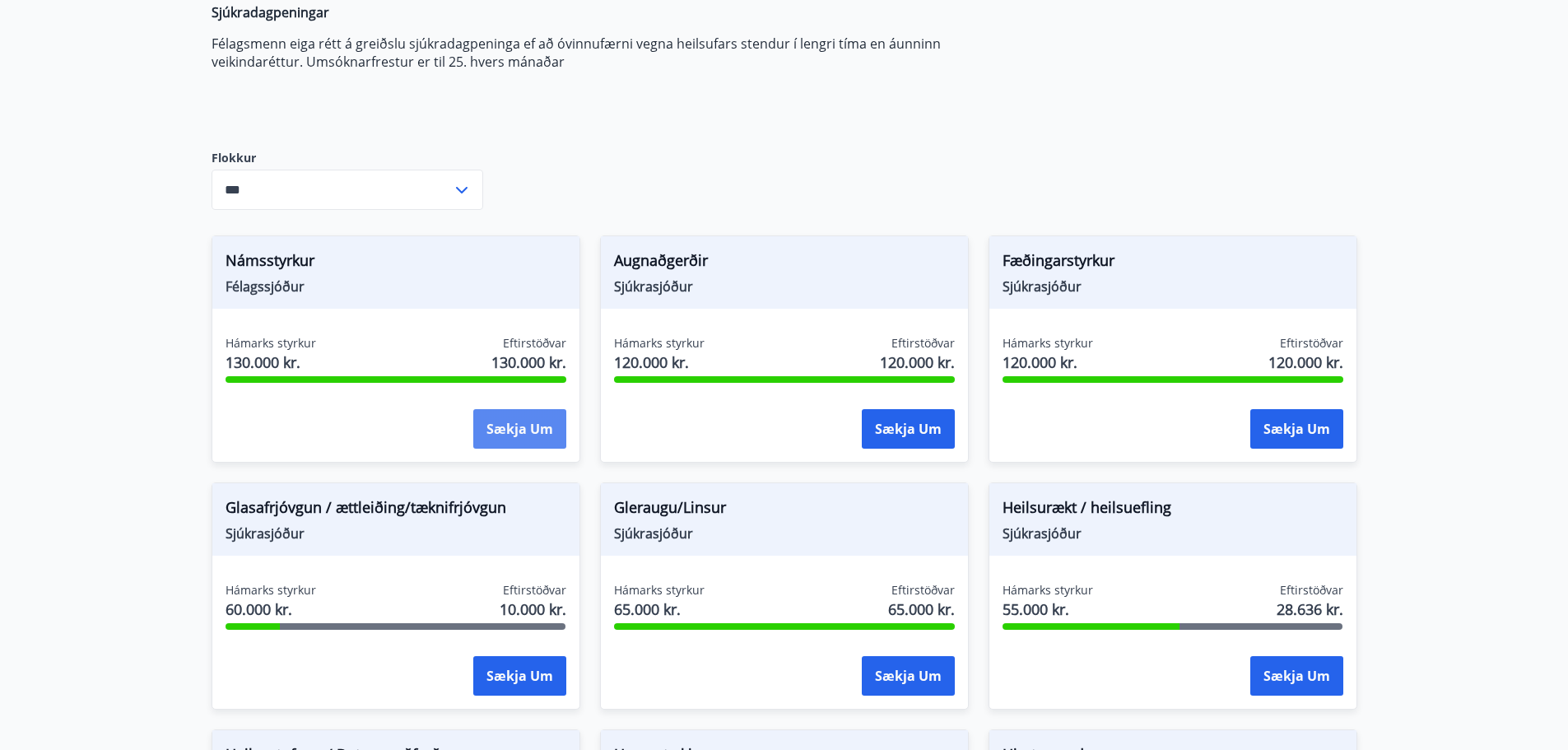
click at [485, 426] on button "Sækja um" at bounding box center [519, 429] width 93 height 40
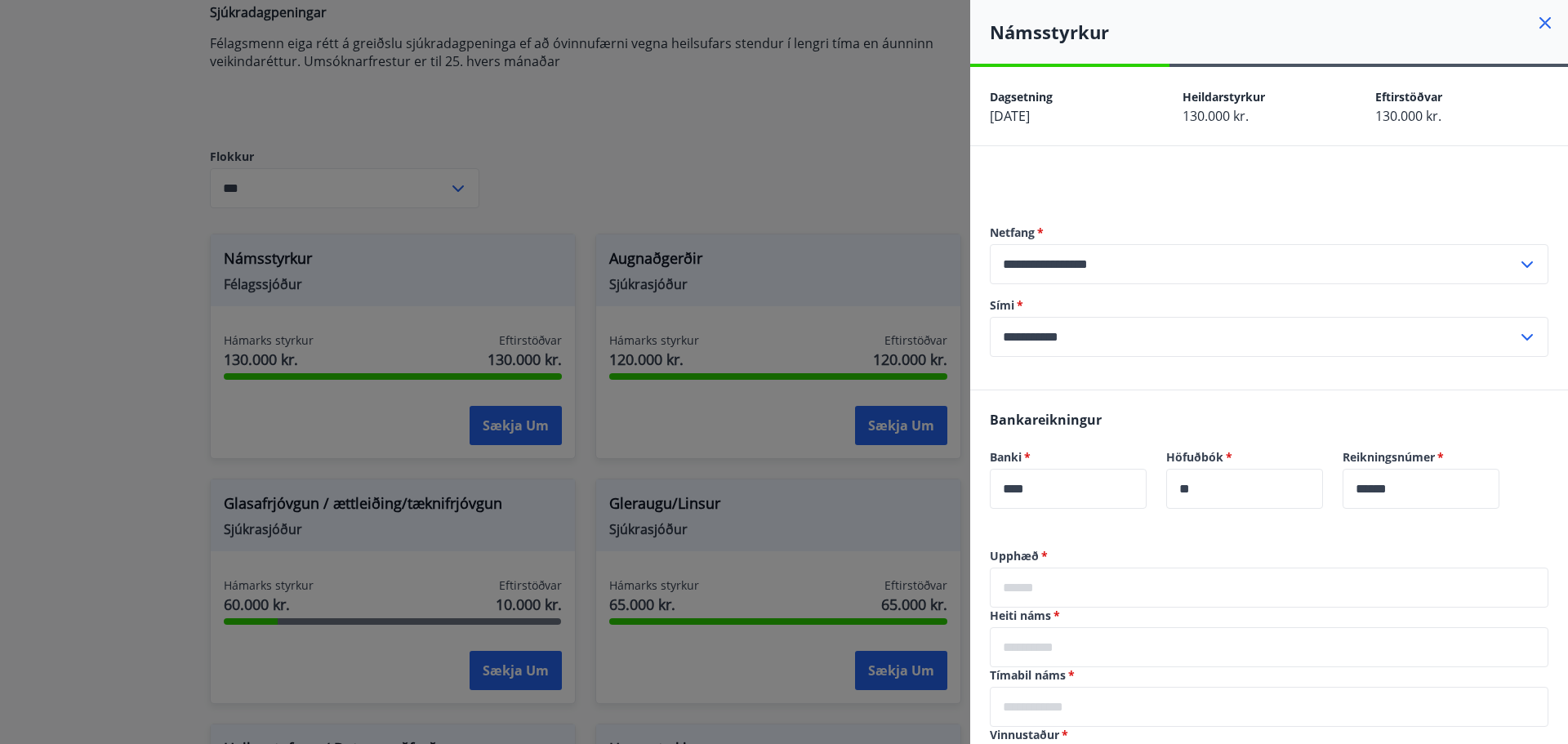
click at [1052, 584] on input "text" at bounding box center [1270, 587] width 559 height 40
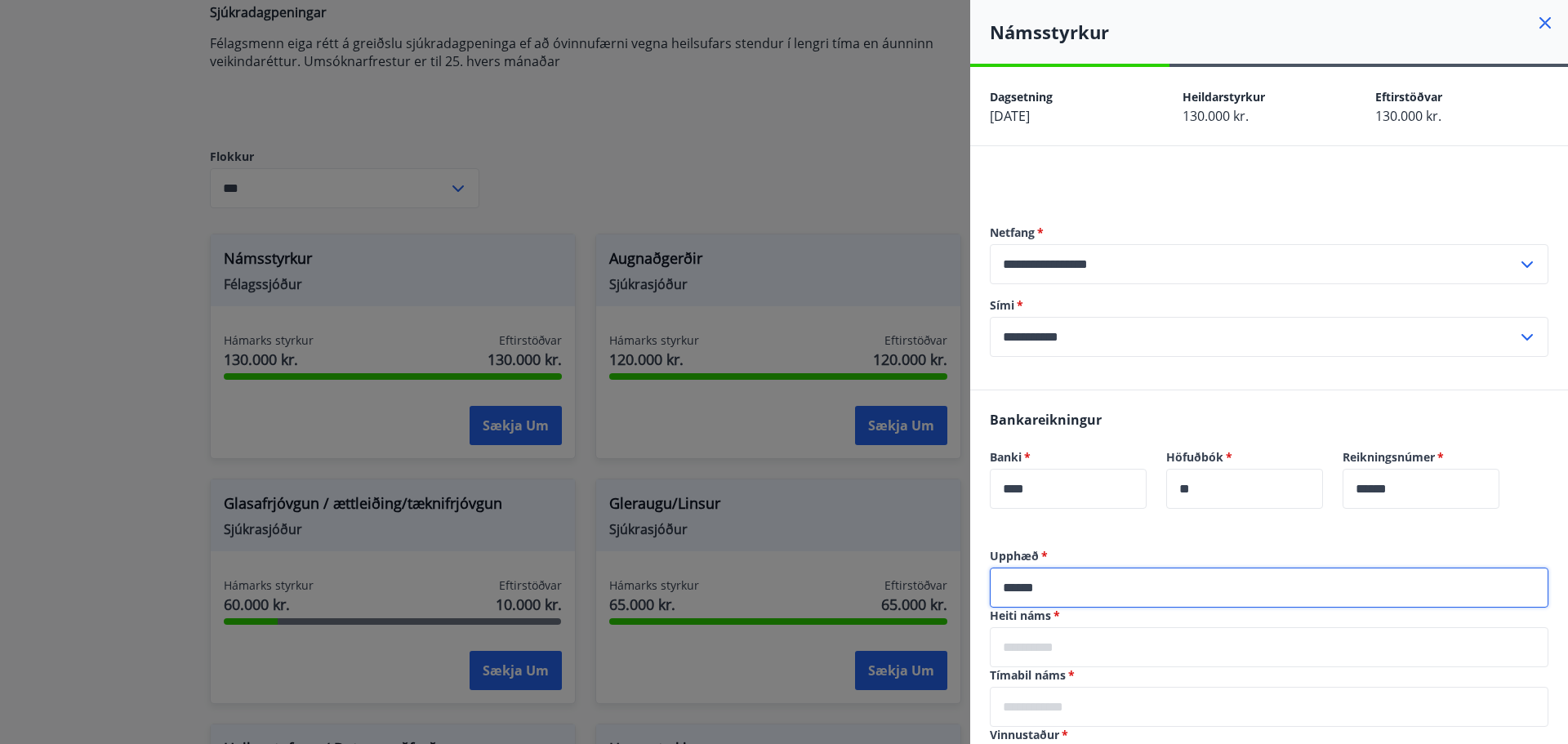
type input "******"
click at [1049, 658] on input "text" at bounding box center [1270, 647] width 559 height 40
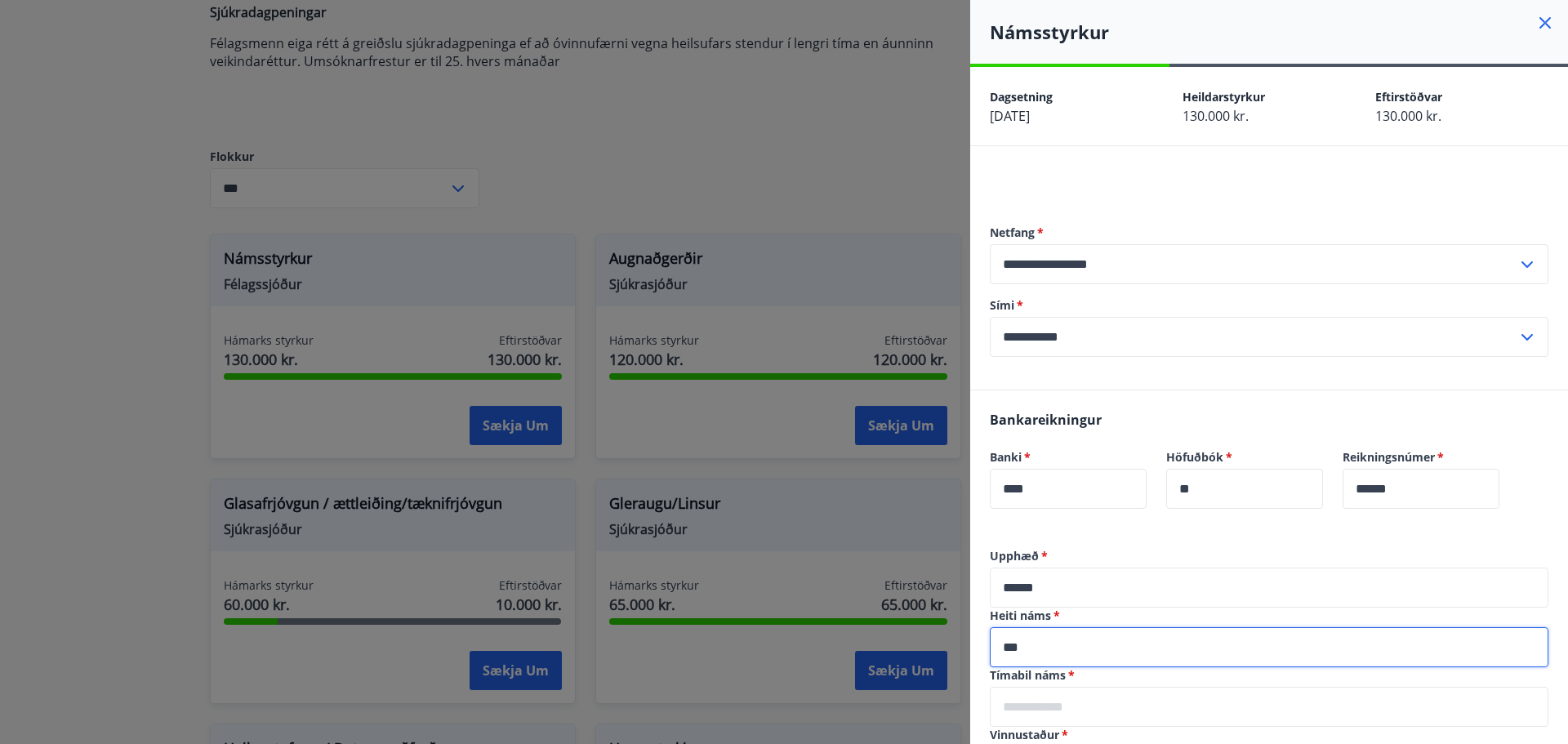
type input "***"
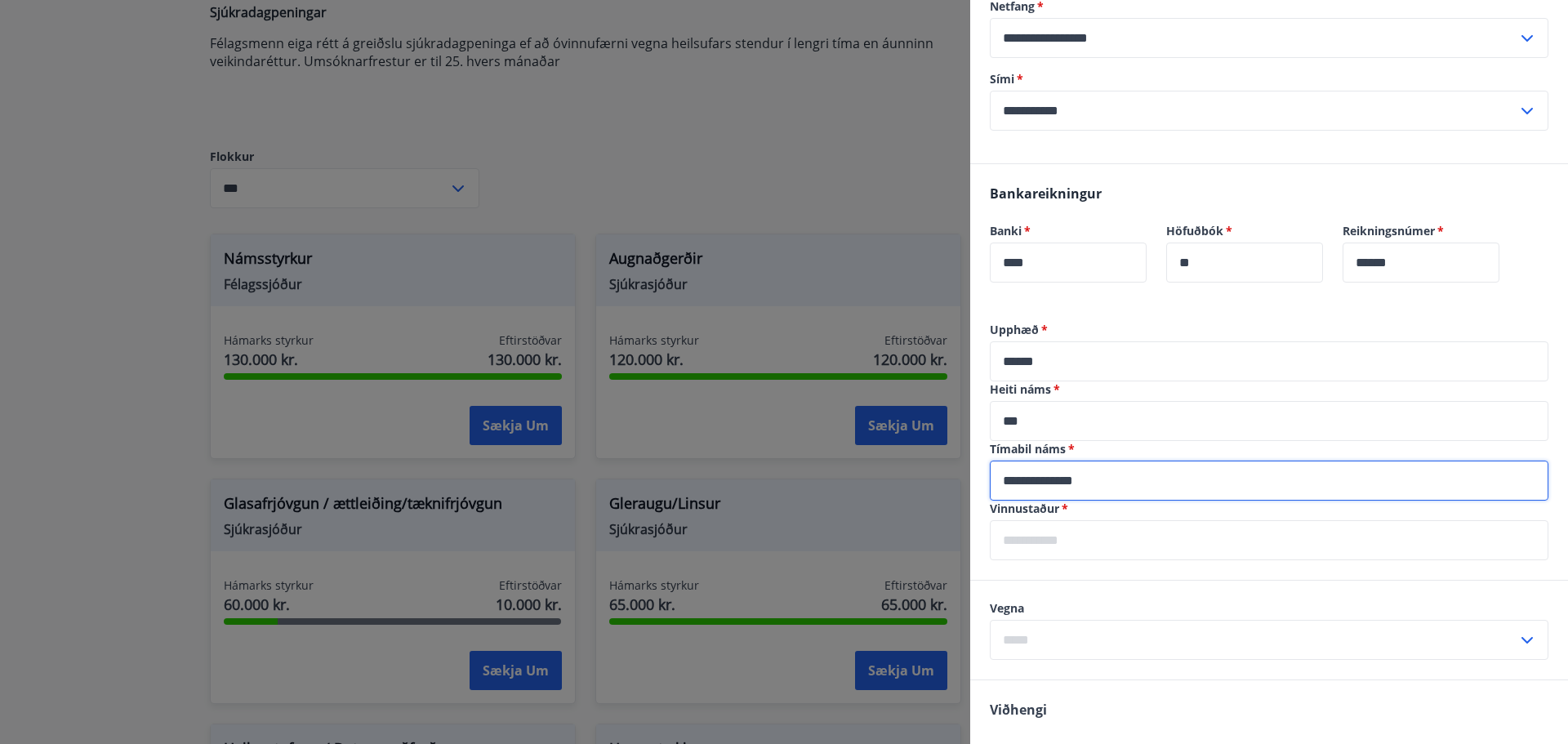
scroll to position [245, 0]
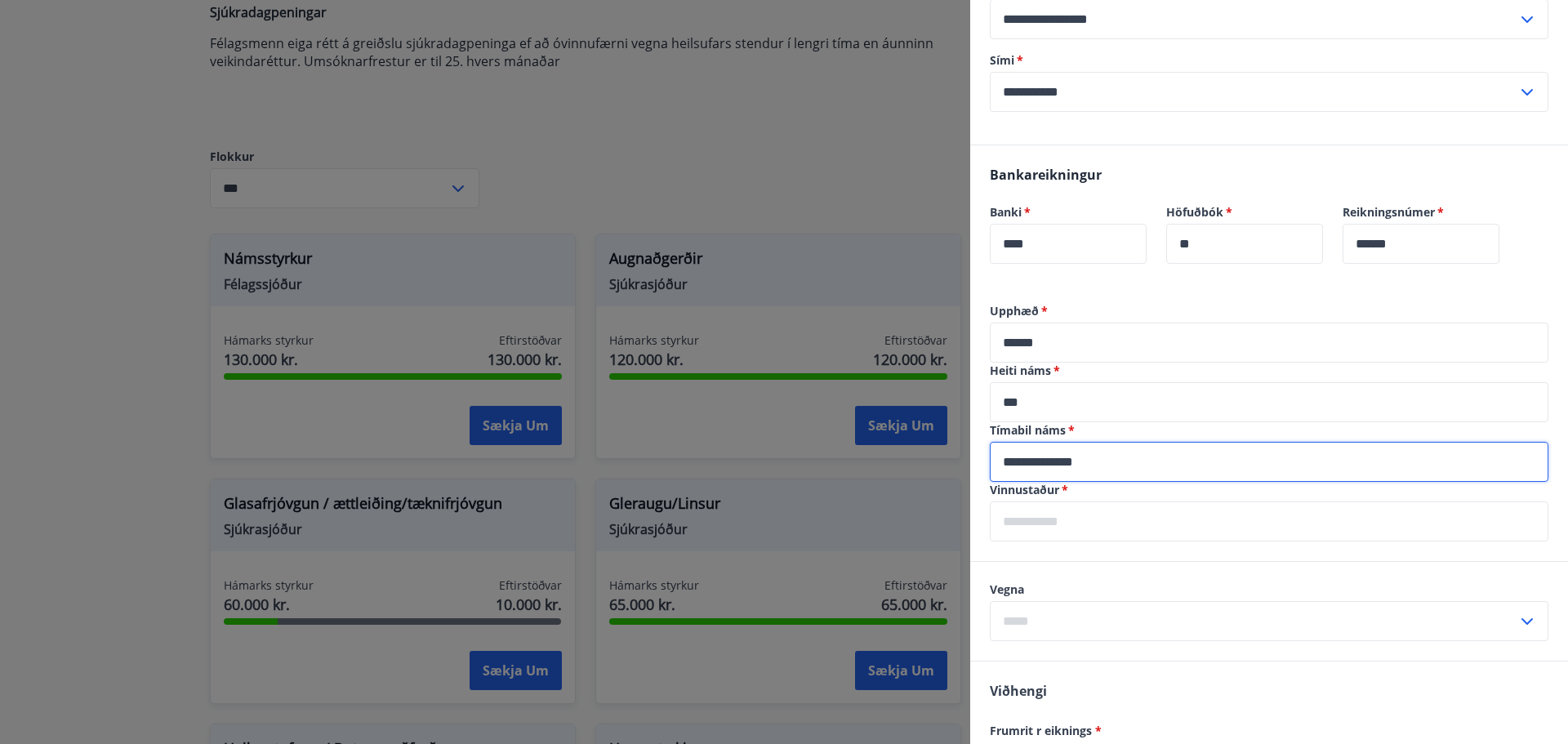
type input "**********"
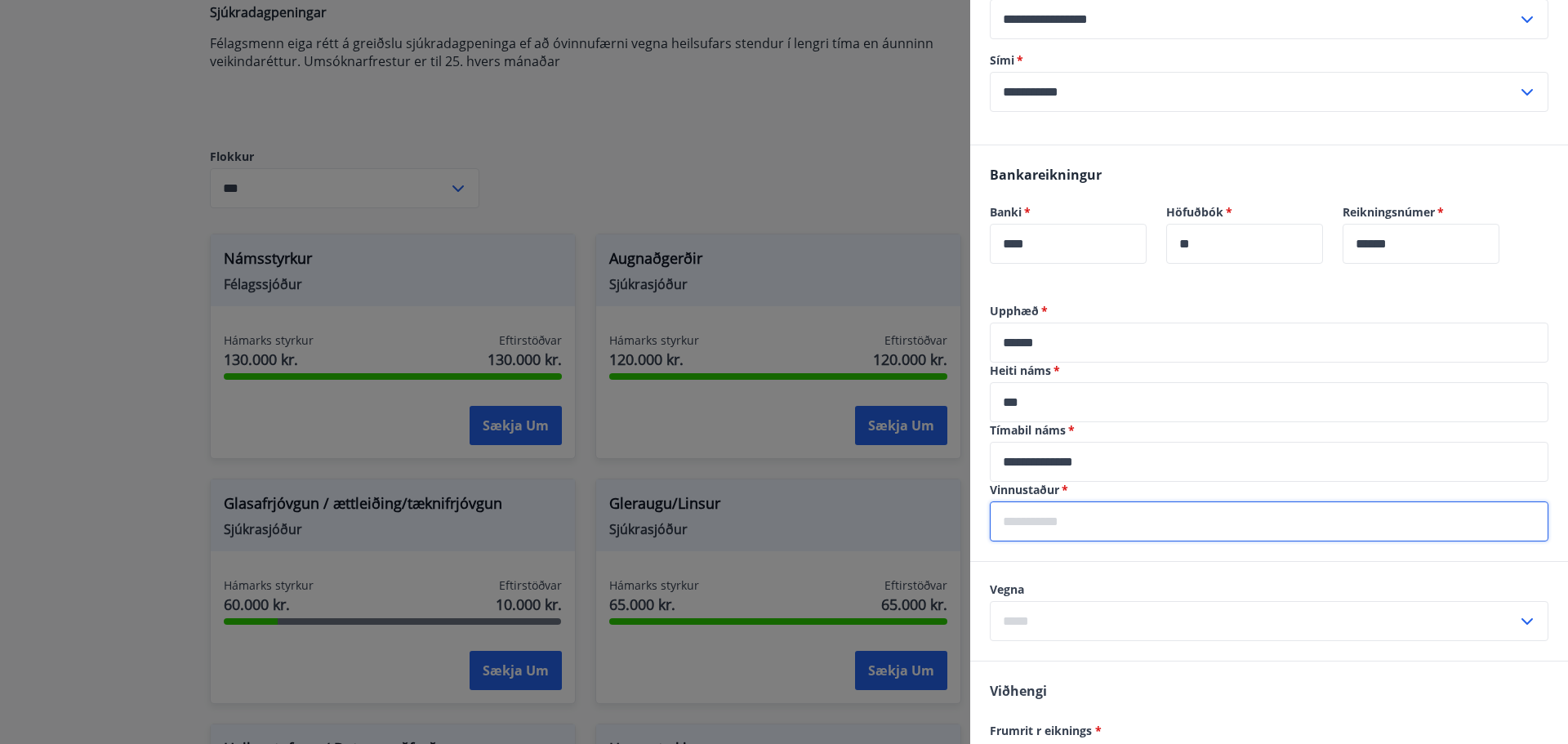
click at [1071, 529] on input "text" at bounding box center [1270, 522] width 559 height 40
type input "**********"
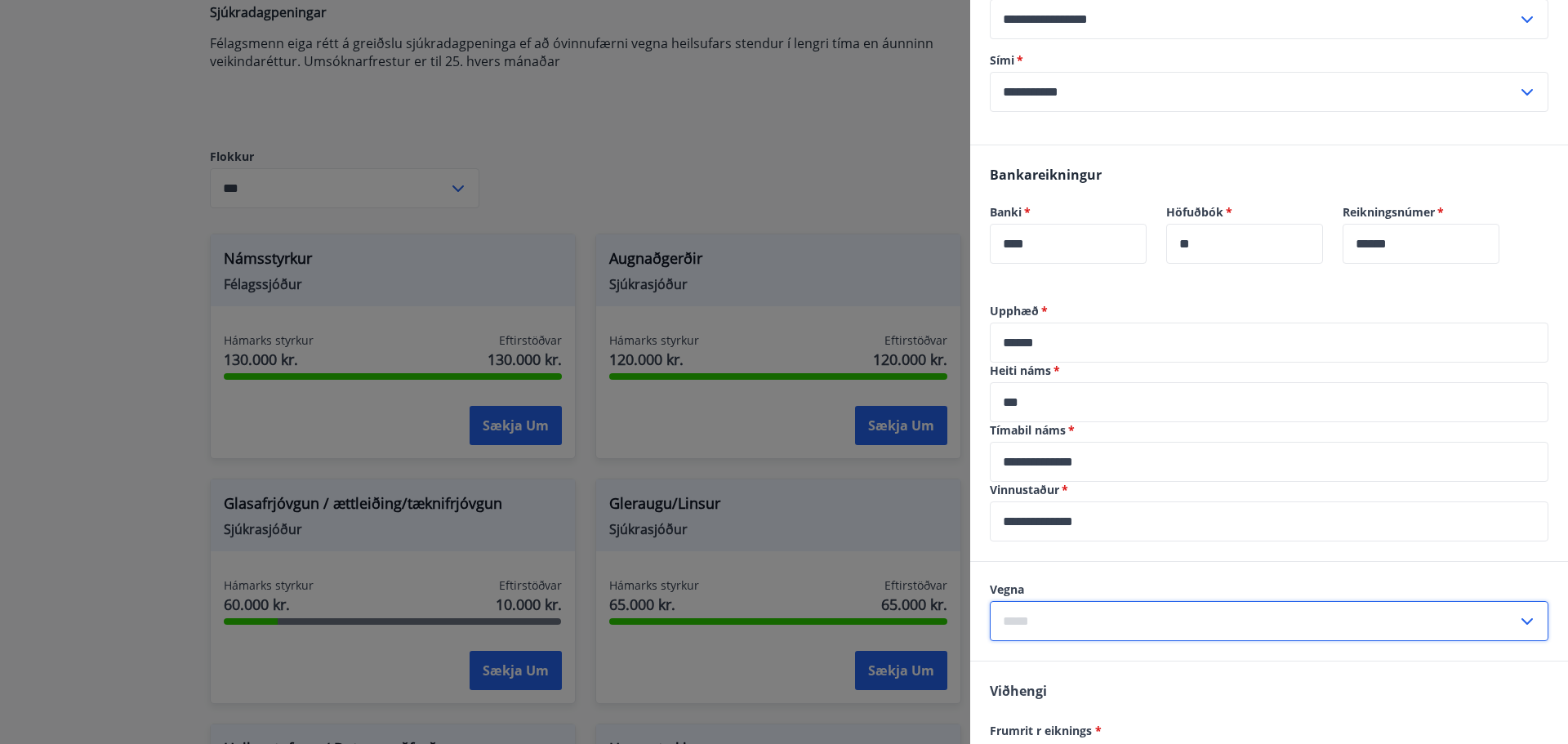
click at [1235, 599] on div "Vegna ​" at bounding box center [1270, 611] width 559 height 59
click at [1239, 613] on input "text" at bounding box center [1254, 621] width 528 height 40
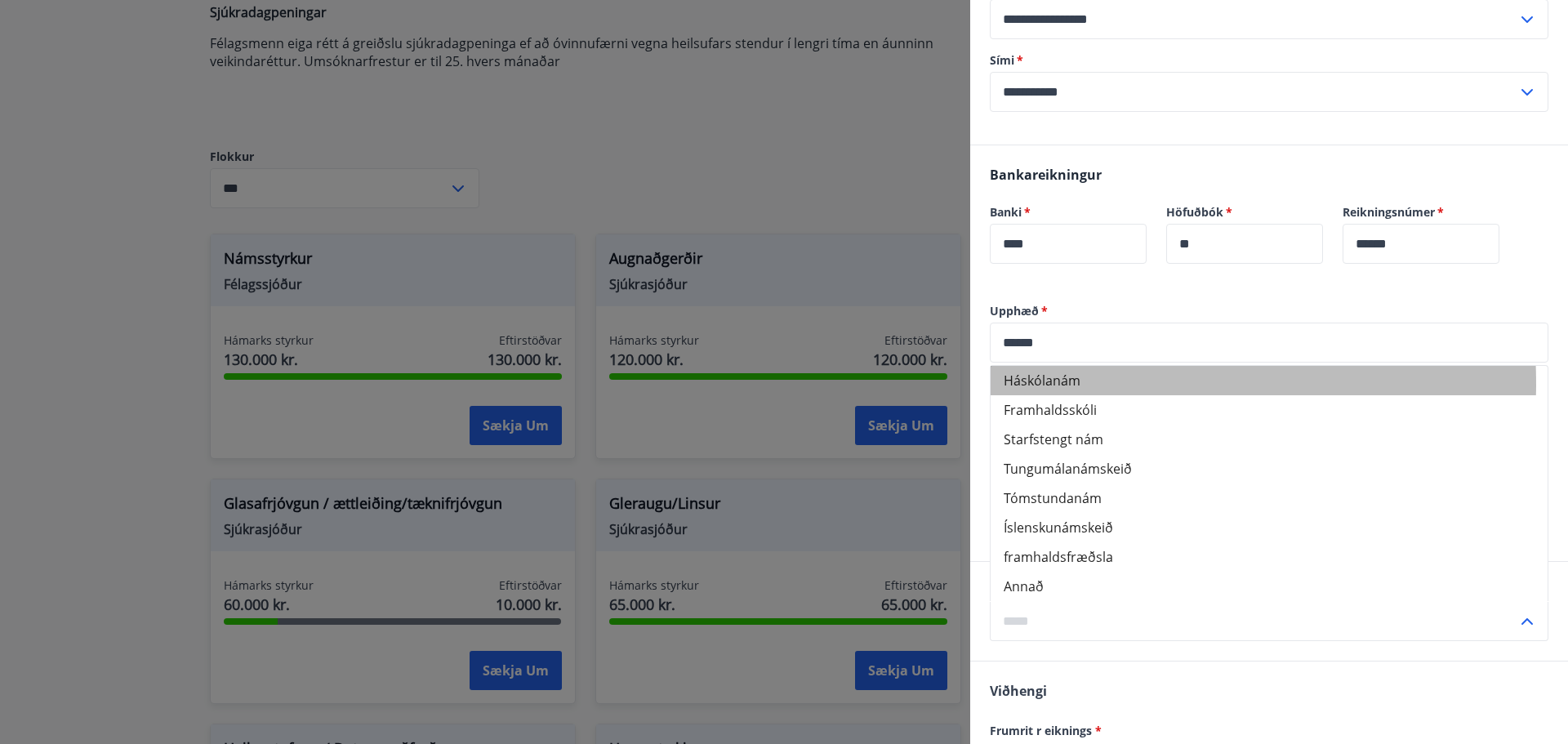
click at [1082, 384] on li "Háskólanám" at bounding box center [1269, 380] width 557 height 30
type input "**********"
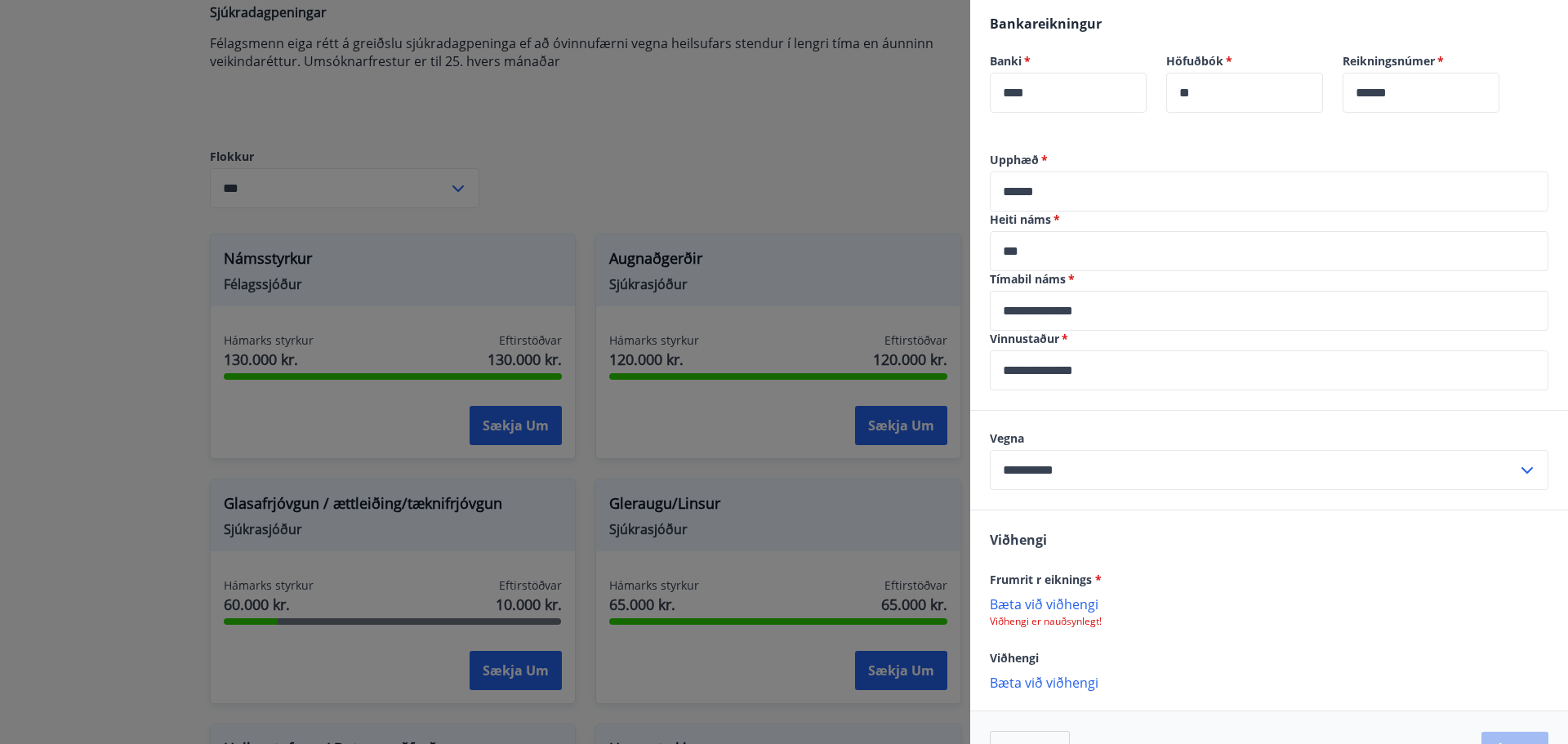
scroll to position [408, 0]
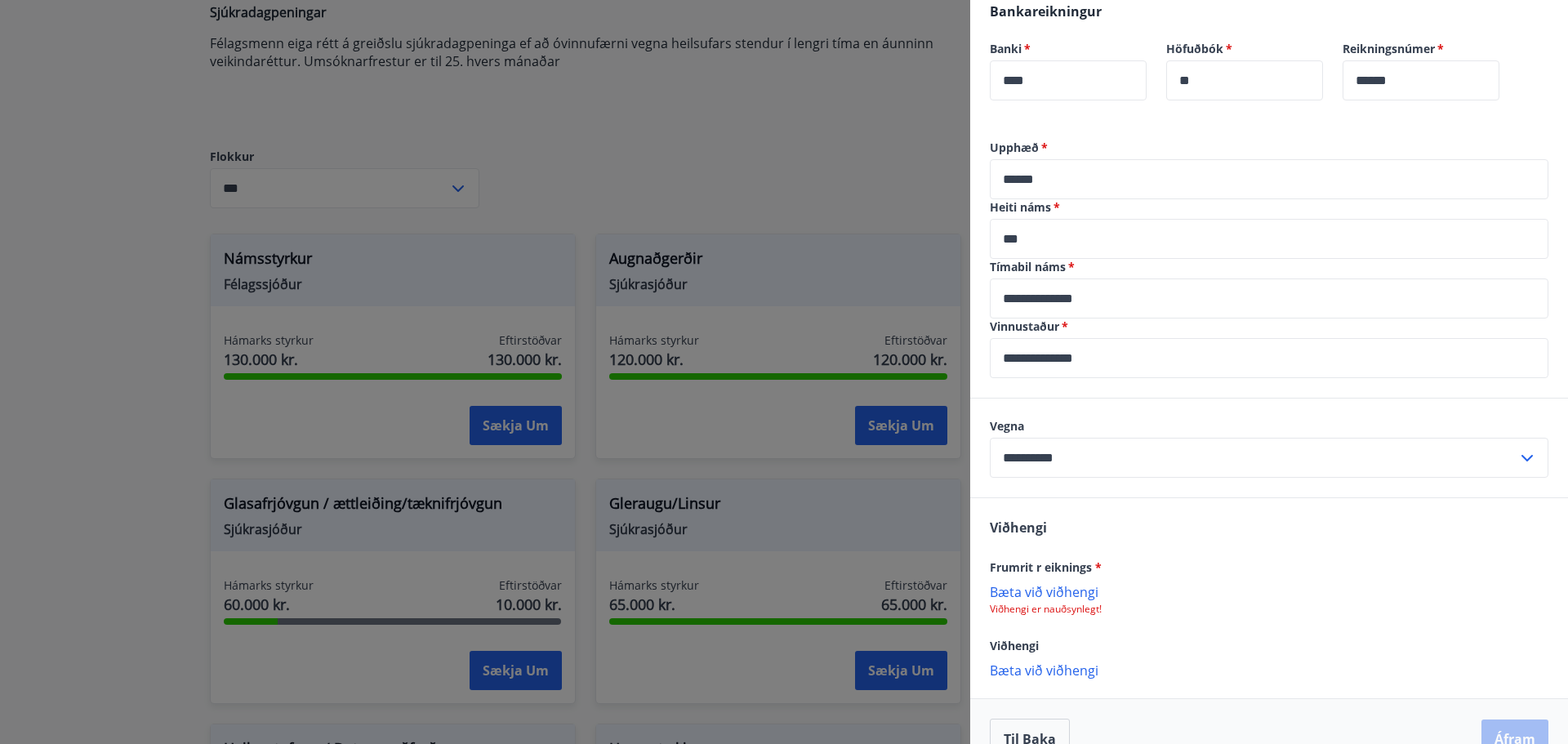
click at [1080, 591] on p "Bæta við viðhengi" at bounding box center [1270, 591] width 559 height 16
click at [1042, 668] on p "Bæta við viðhengi" at bounding box center [1270, 671] width 559 height 16
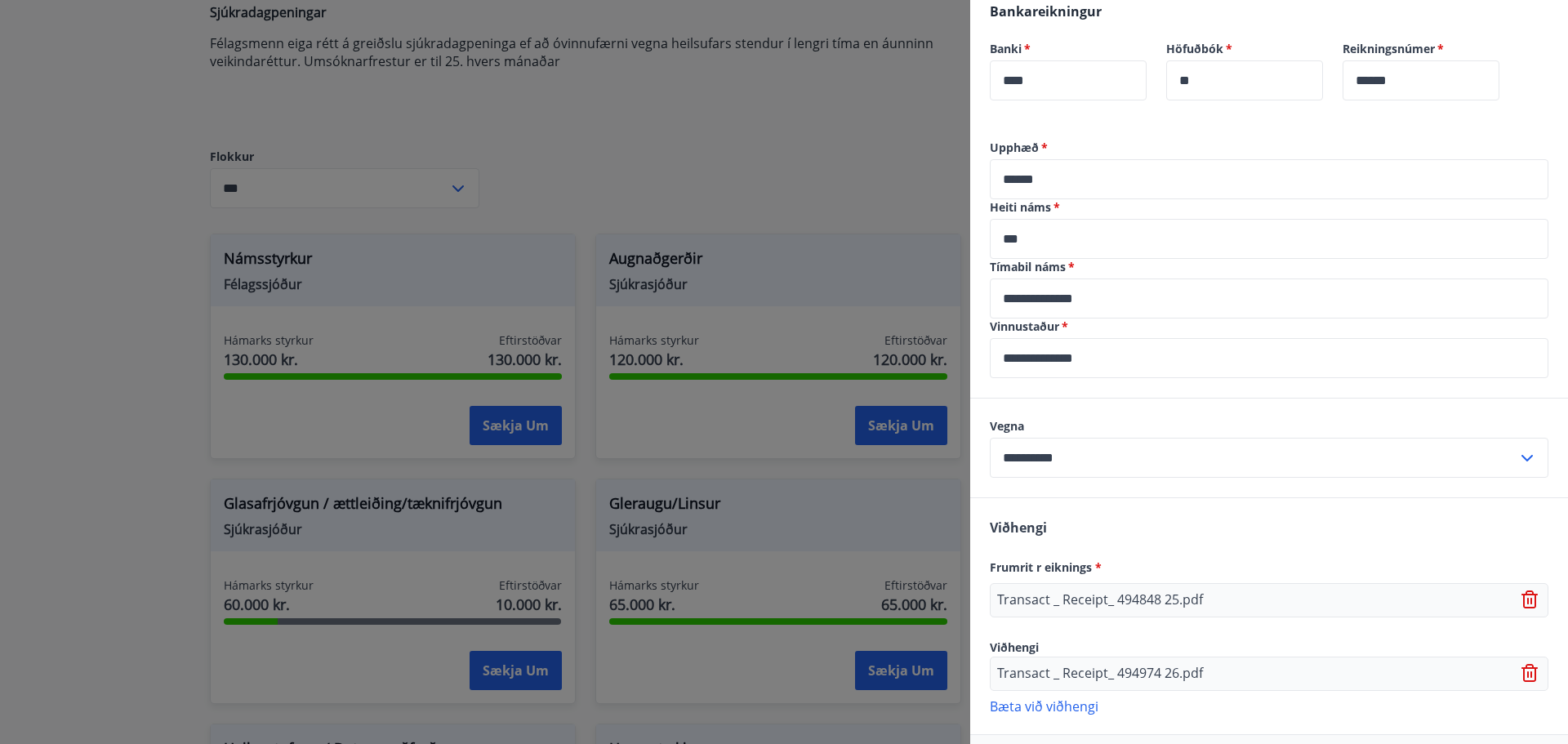
click at [1080, 710] on p "Bæta við viðhengi" at bounding box center [1270, 705] width 559 height 16
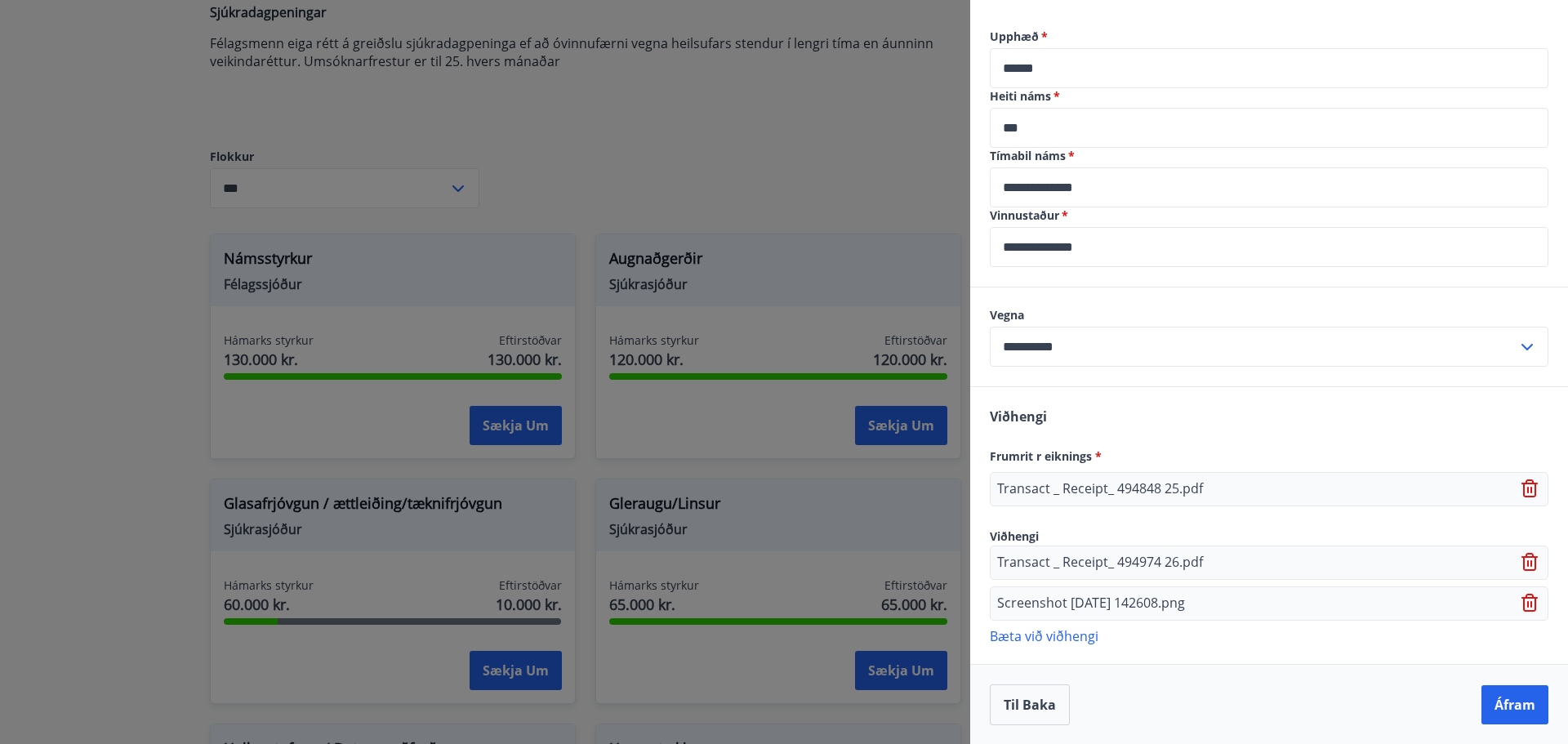
scroll to position [520, 0]
click at [1052, 630] on p "Bæta við viðhengi" at bounding box center [1270, 634] width 559 height 16
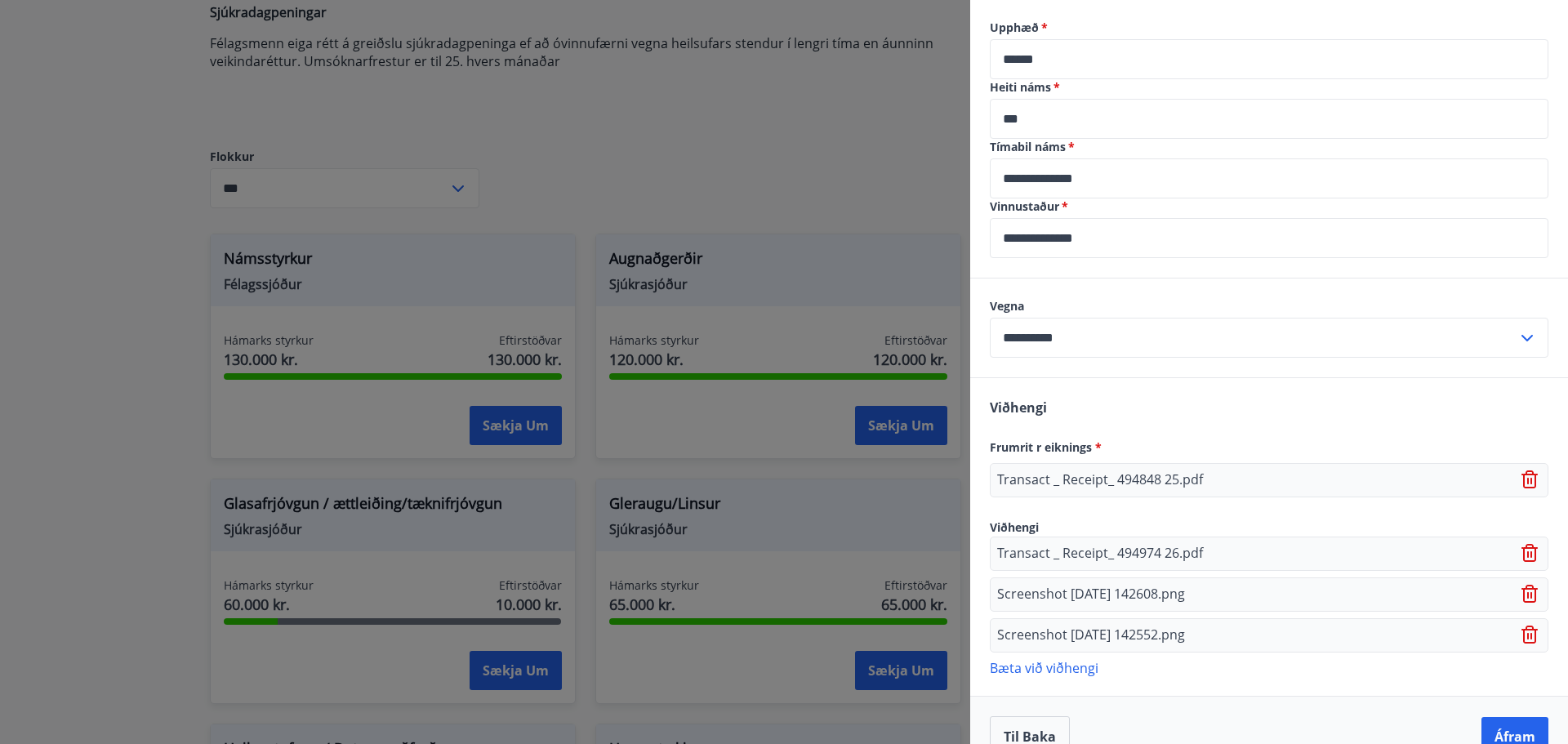
scroll to position [561, 0]
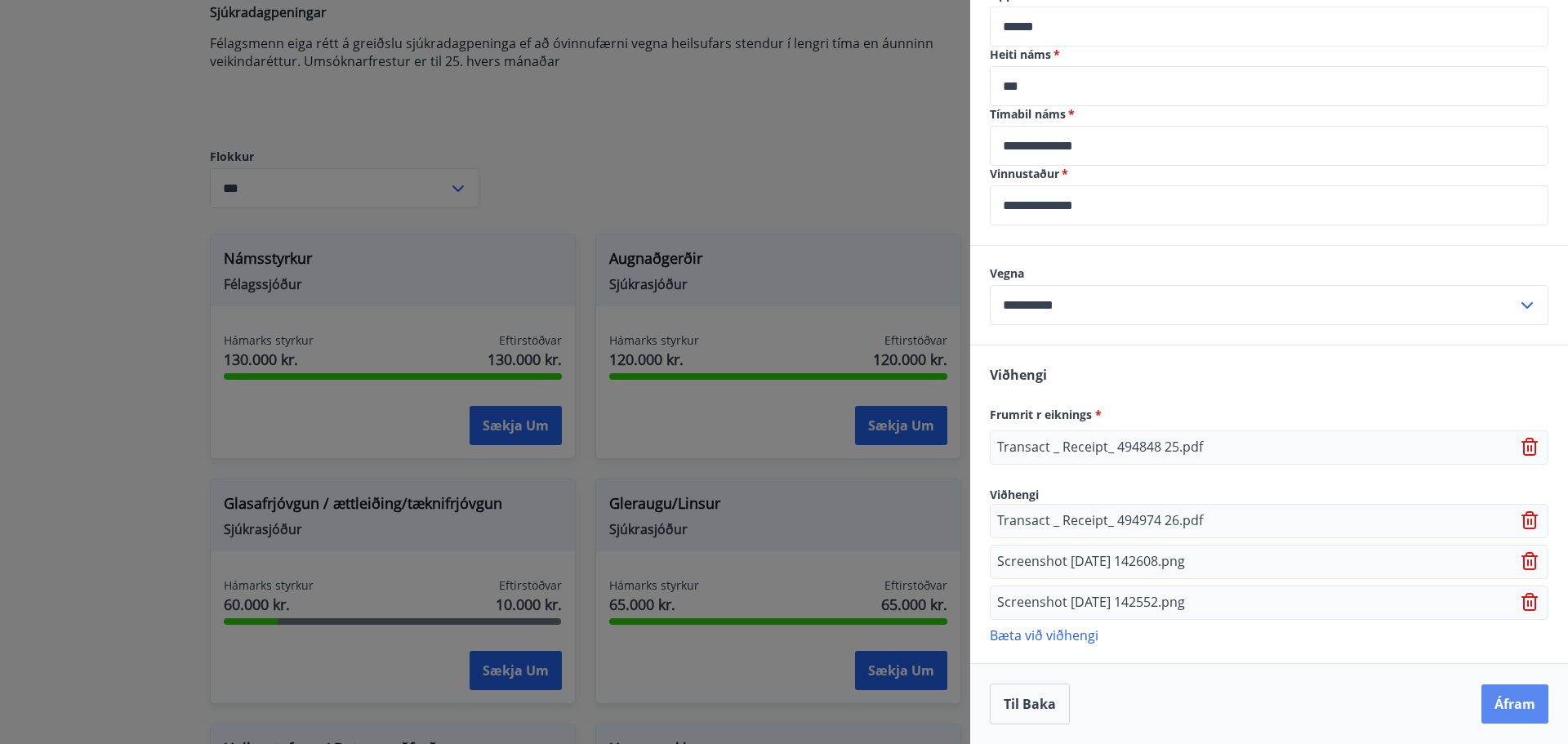
click at [1504, 703] on button "Áfram" at bounding box center [1515, 704] width 67 height 40
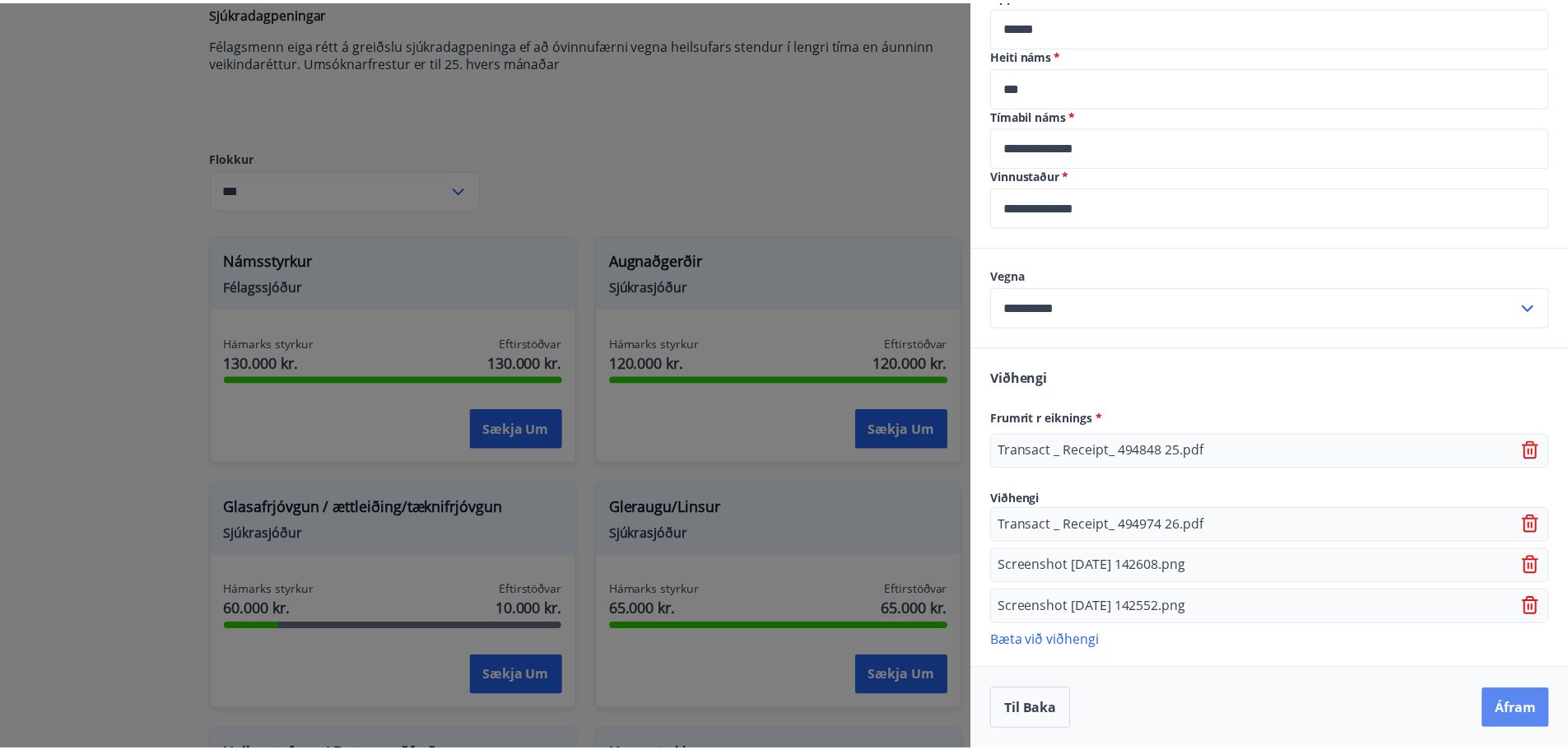
scroll to position [0, 0]
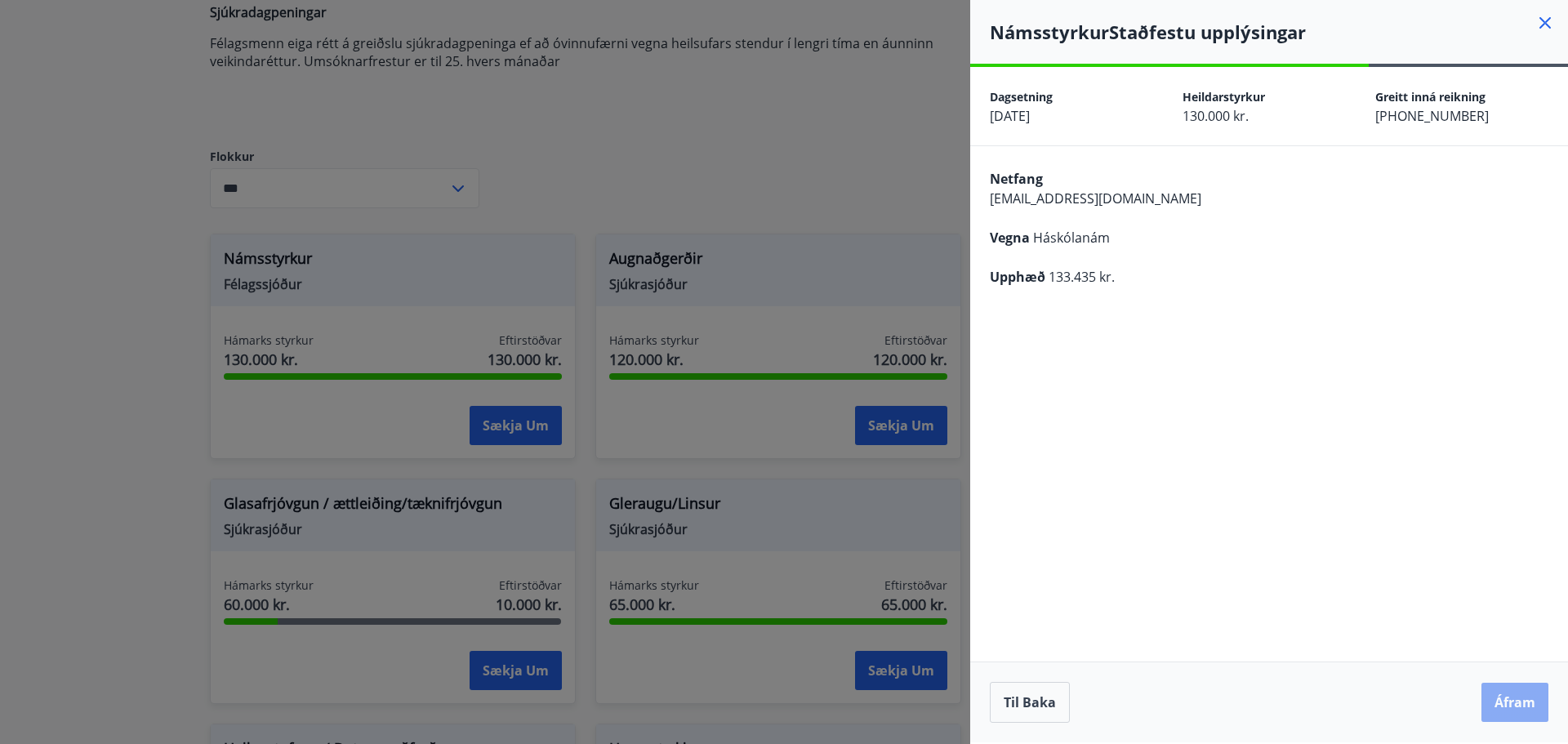
click at [1523, 702] on button "Áfram" at bounding box center [1515, 703] width 67 height 40
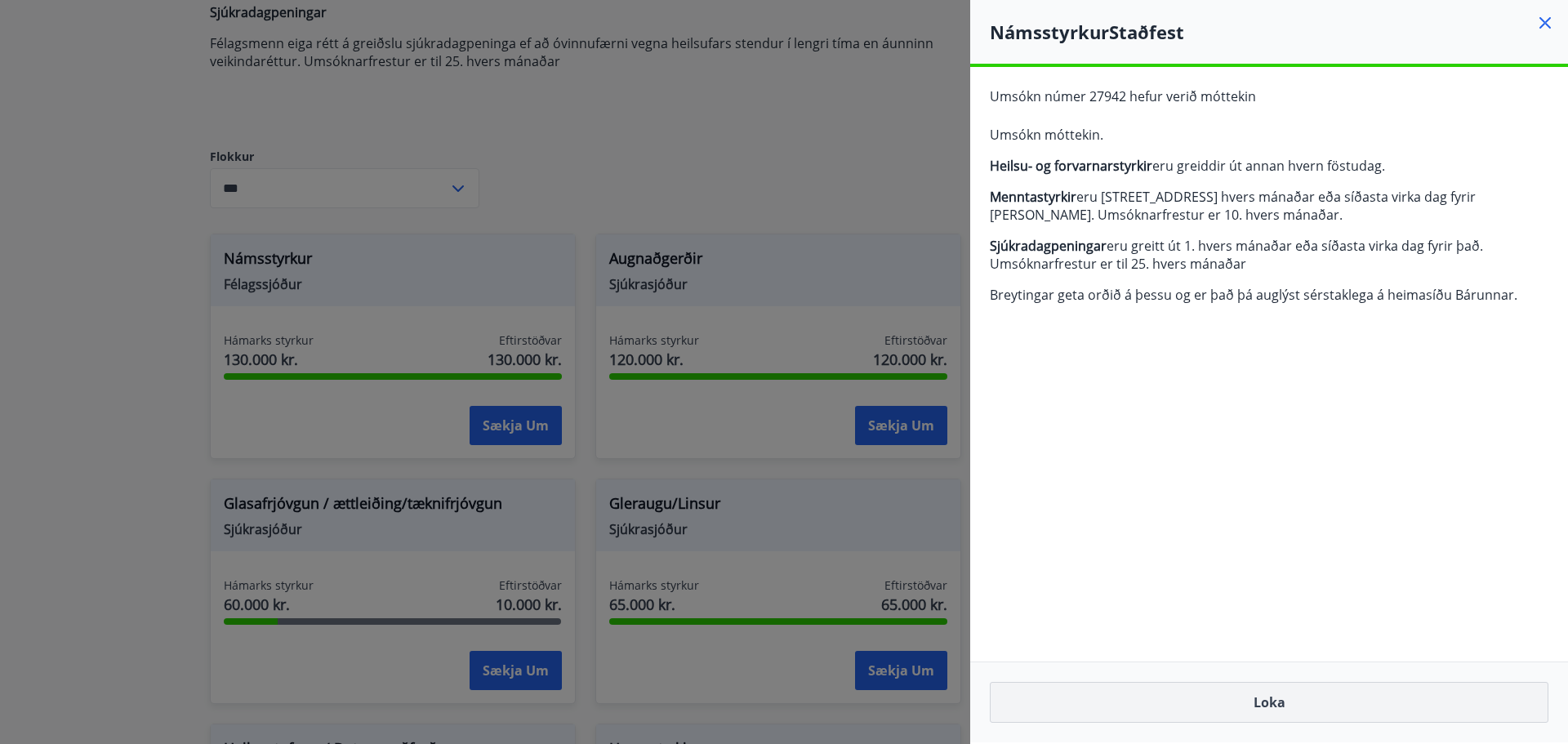
click at [1252, 705] on button "Loka" at bounding box center [1270, 702] width 559 height 41
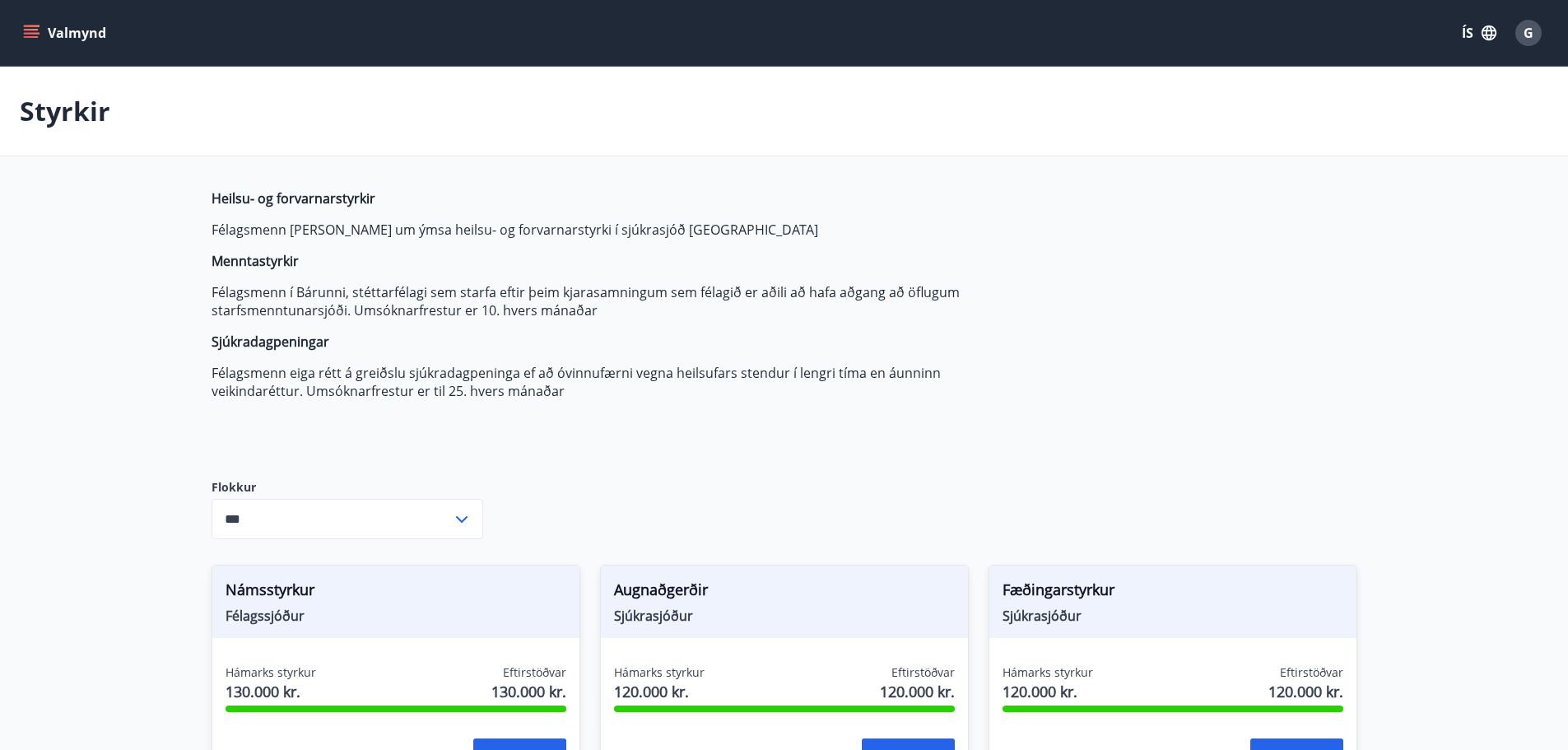
click at [69, 40] on button "Valmynd" at bounding box center [66, 33] width 93 height 30
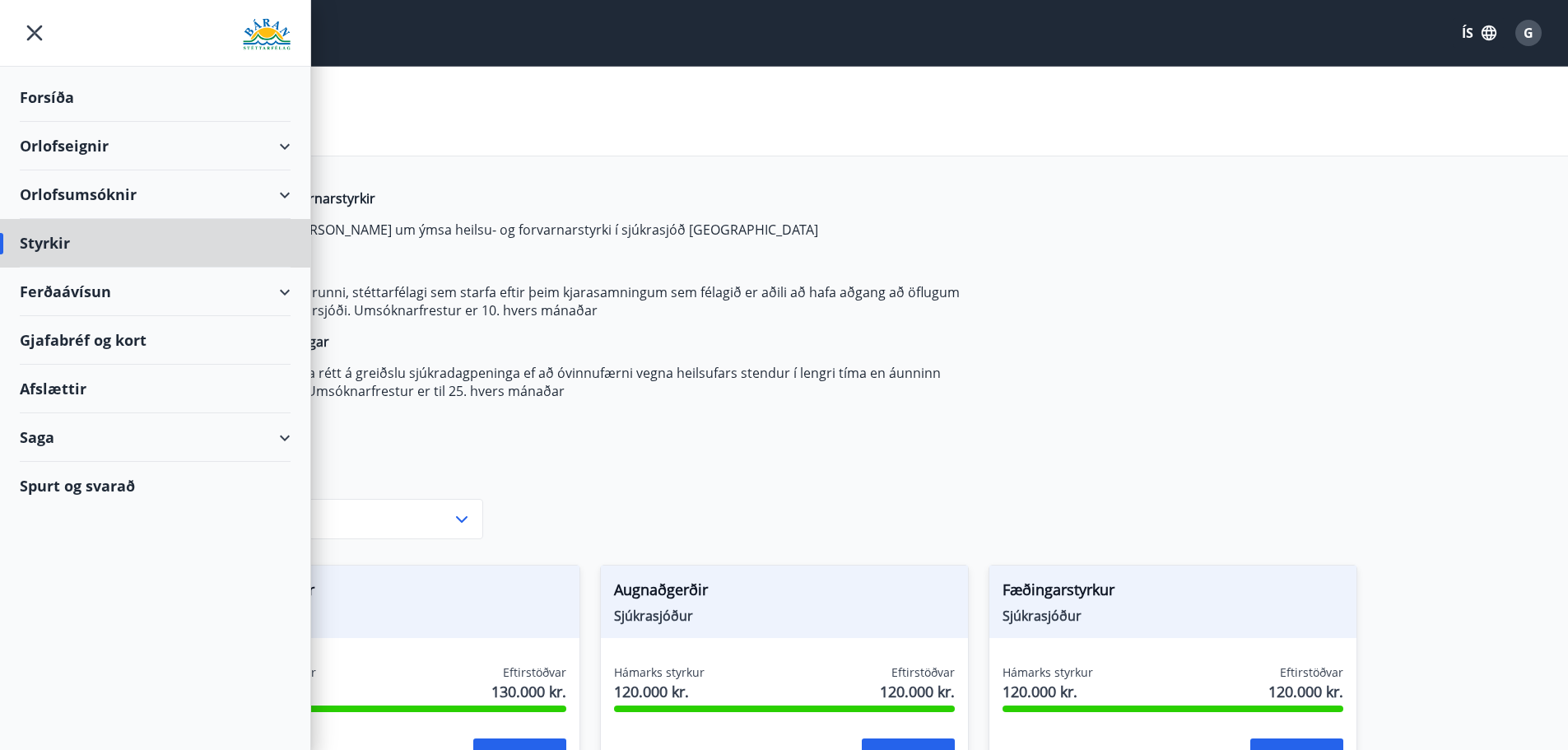
click at [48, 87] on div "Forsíða" at bounding box center [155, 97] width 271 height 48
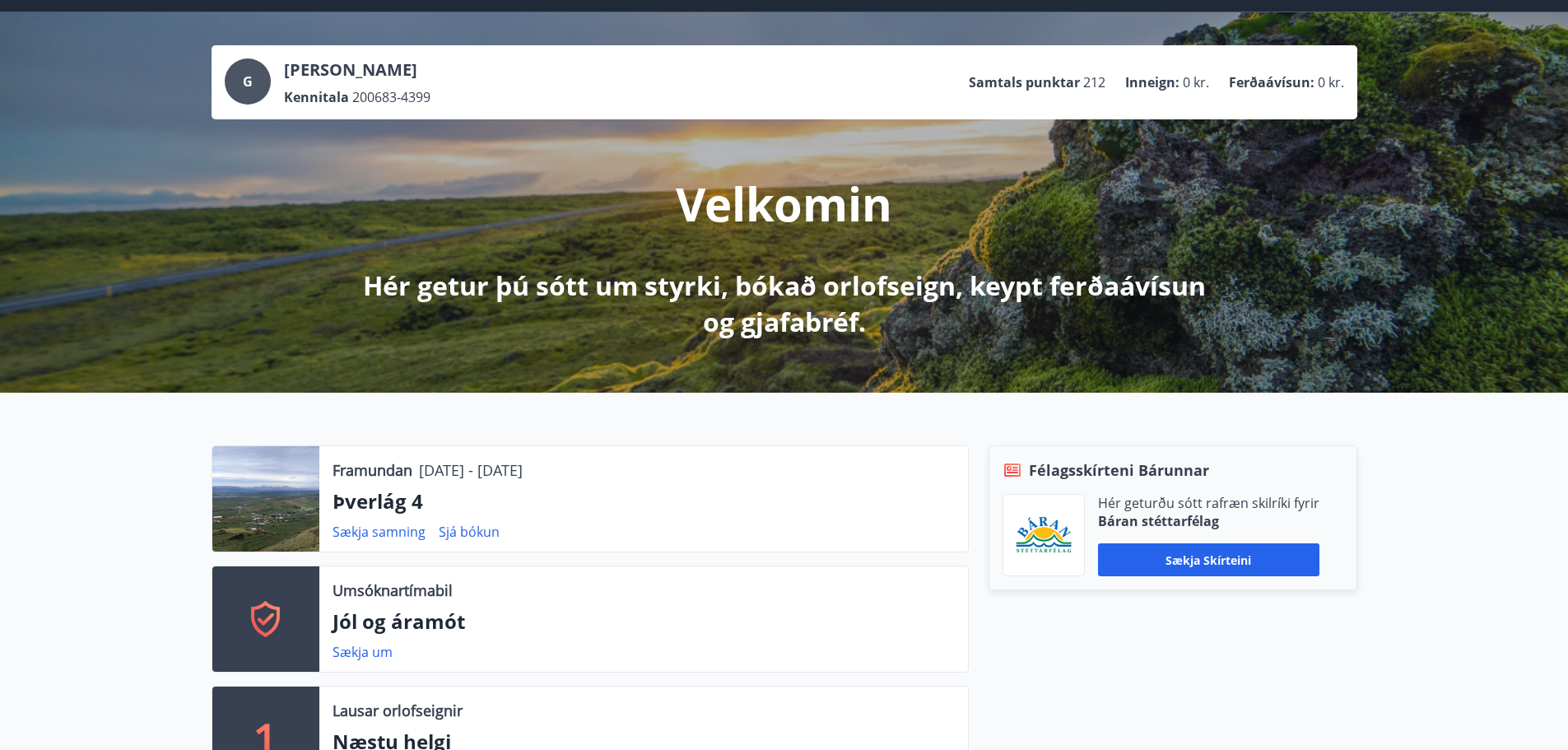
scroll to position [411, 0]
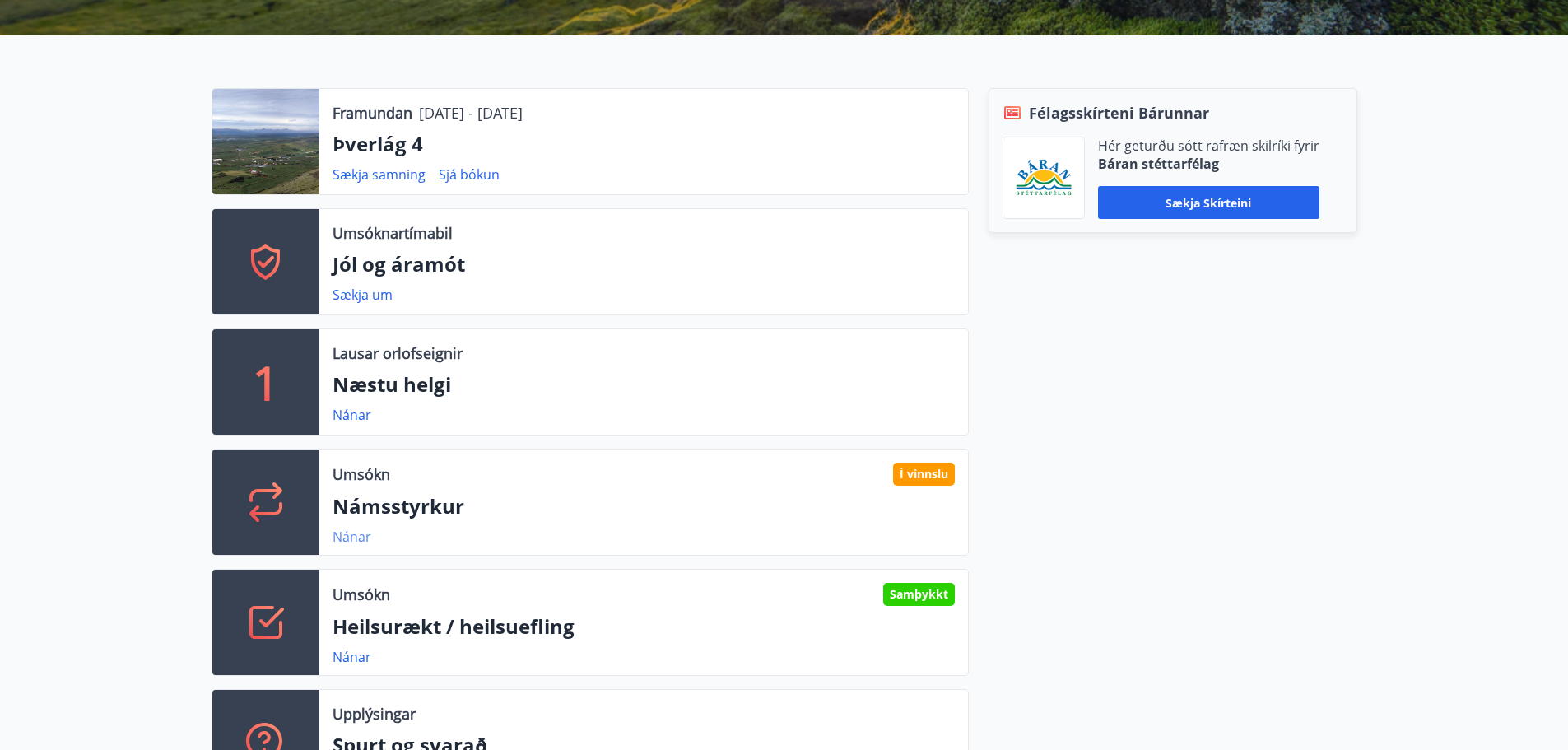
click at [356, 539] on link "Nánar" at bounding box center [351, 537] width 39 height 18
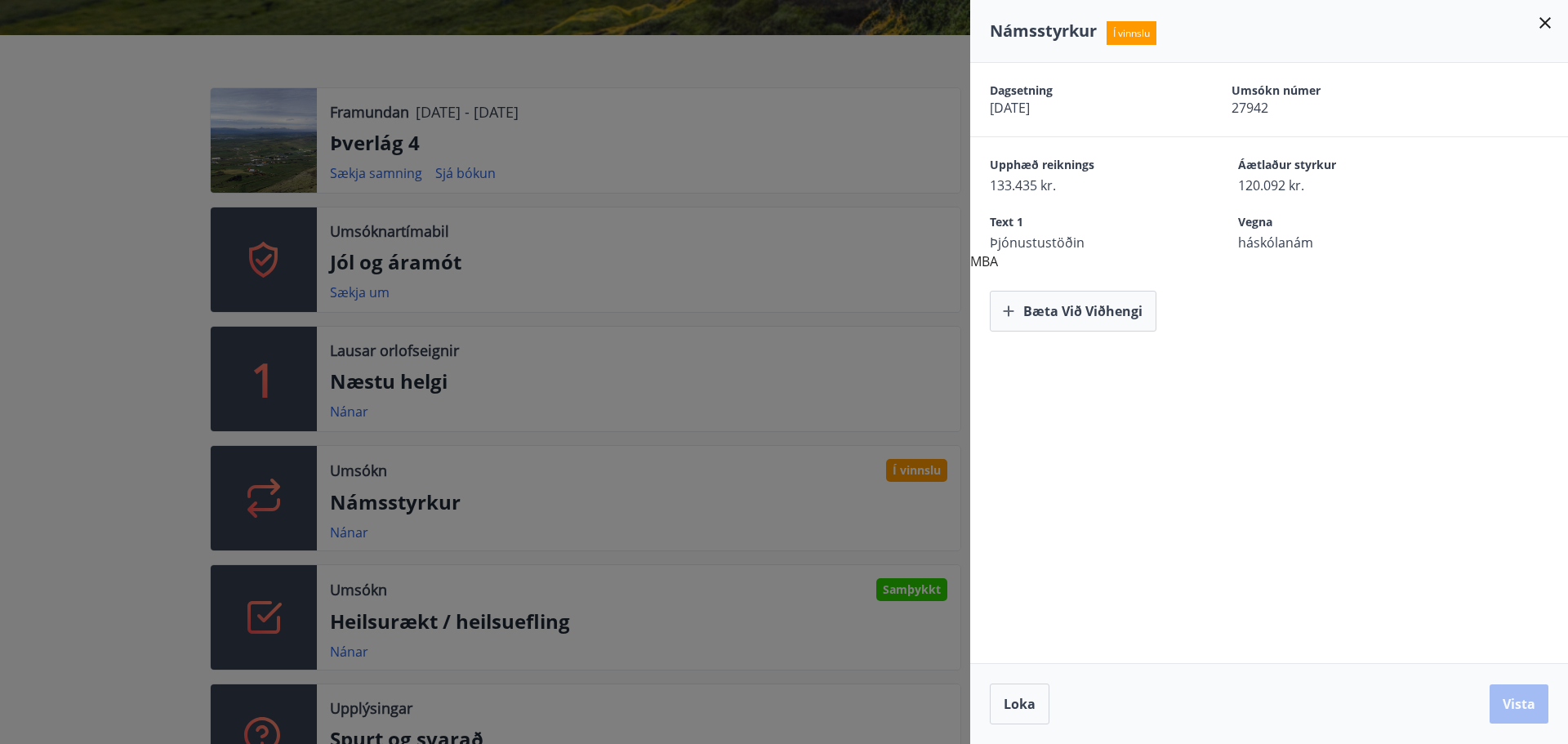
click at [1545, 21] on icon at bounding box center [1545, 23] width 20 height 20
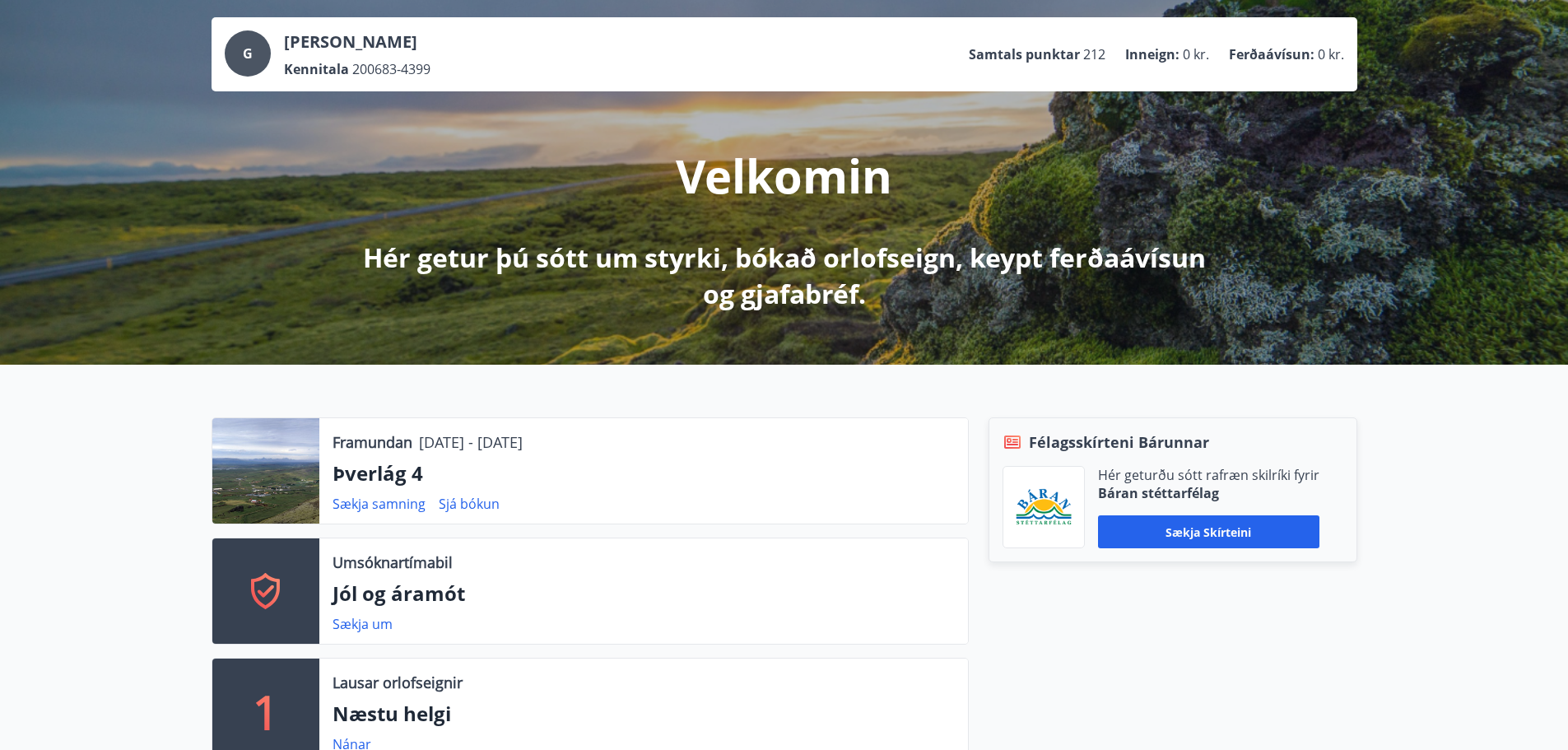
scroll to position [0, 0]
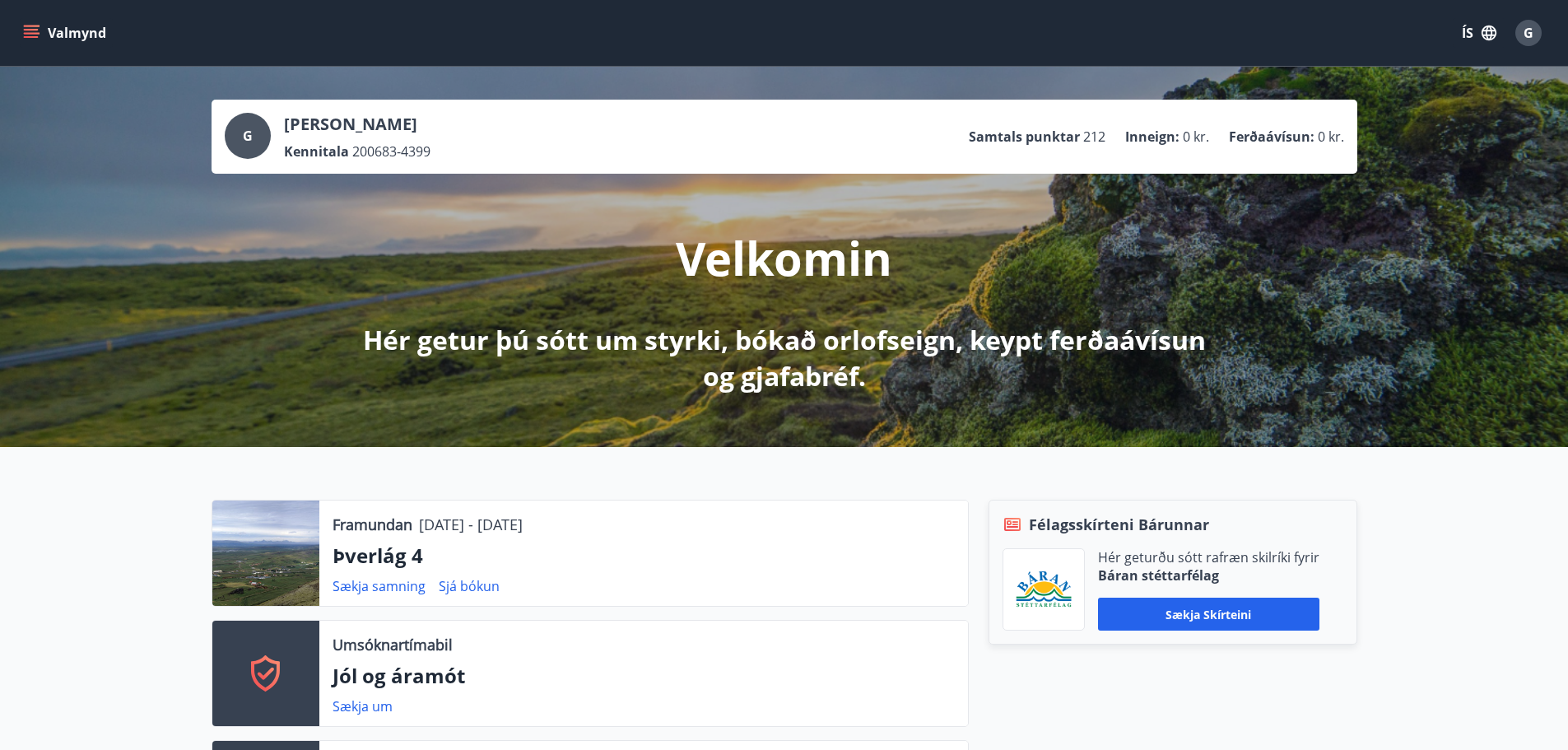
click at [51, 35] on button "Valmynd" at bounding box center [66, 33] width 93 height 30
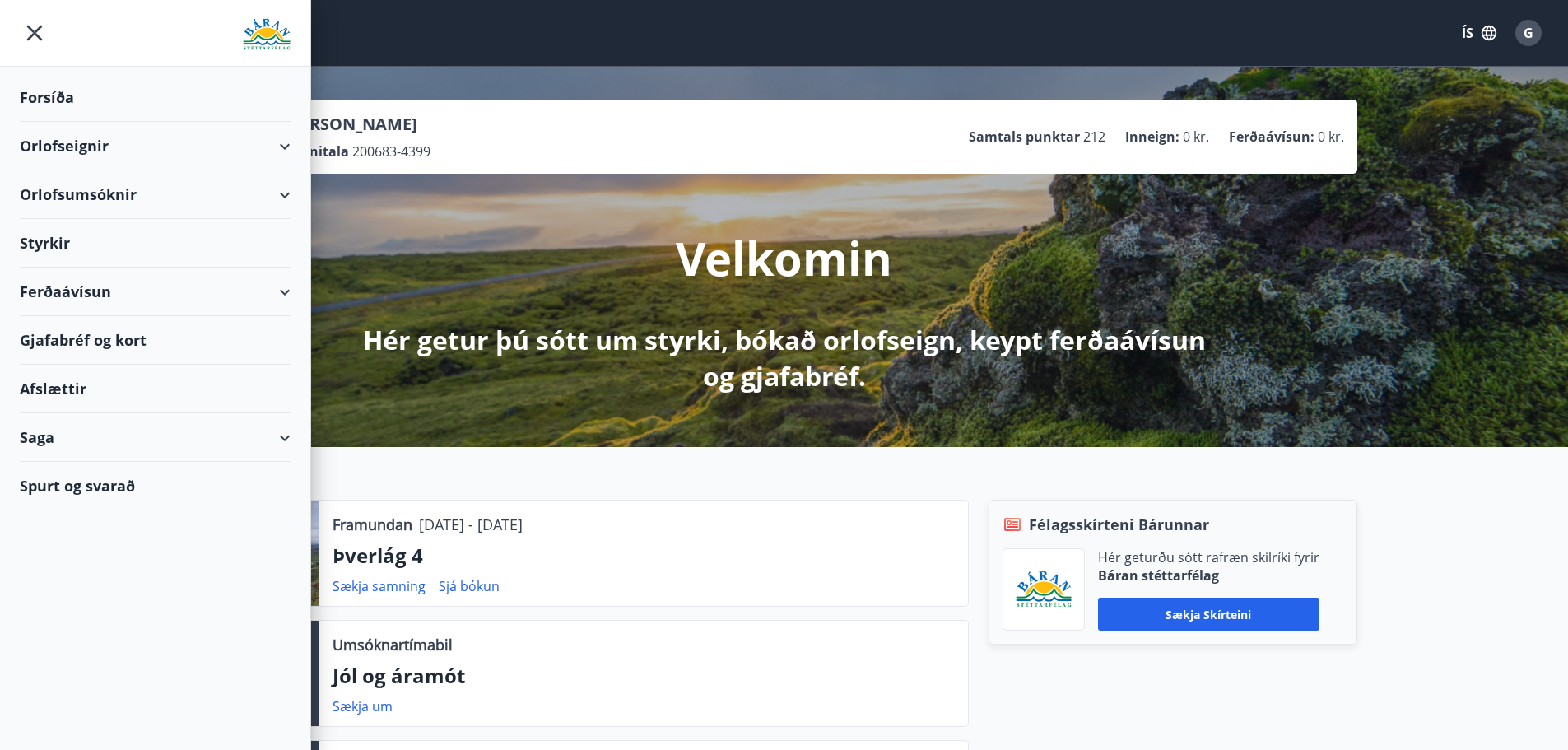
click at [61, 95] on div "Forsíða" at bounding box center [155, 97] width 271 height 48
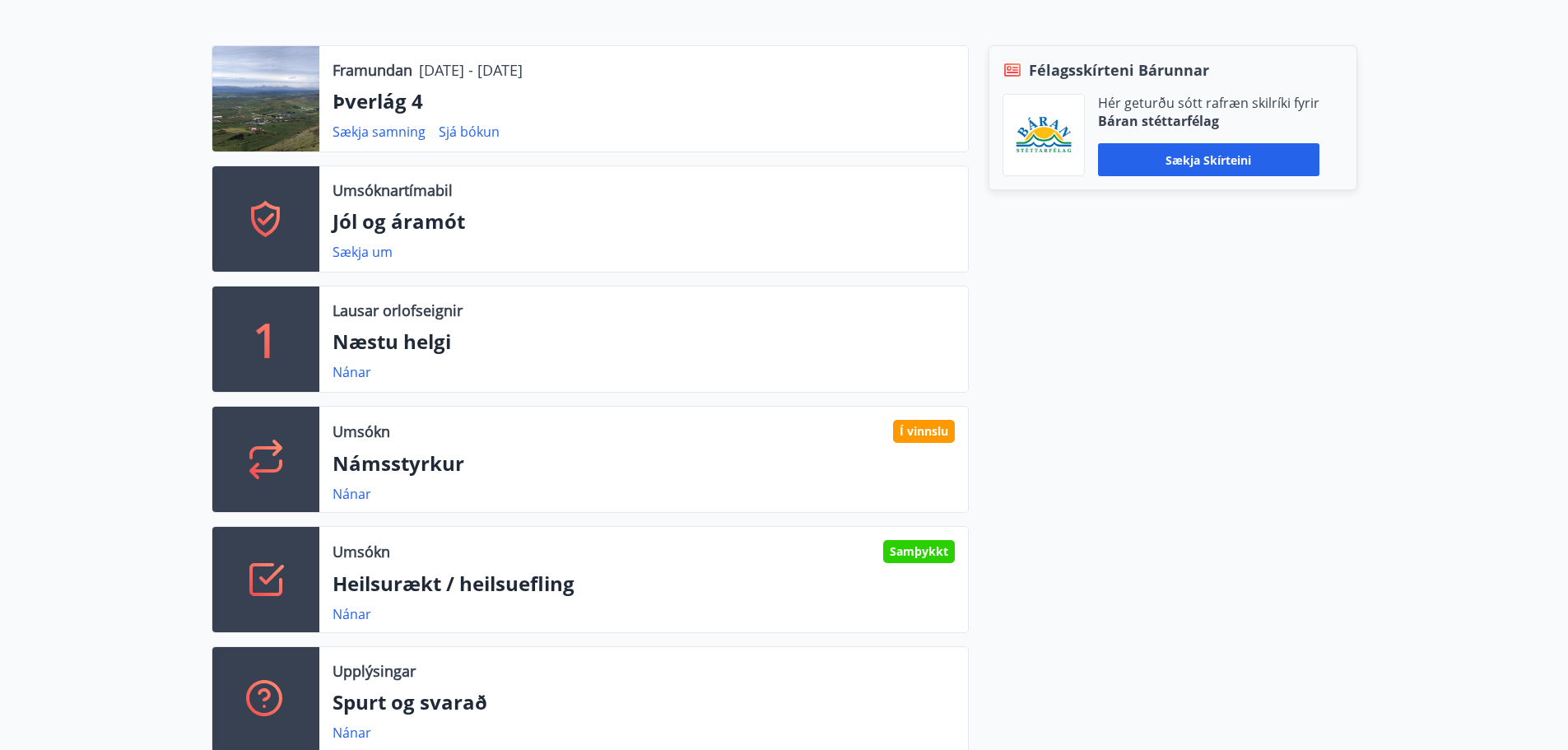
scroll to position [494, 0]
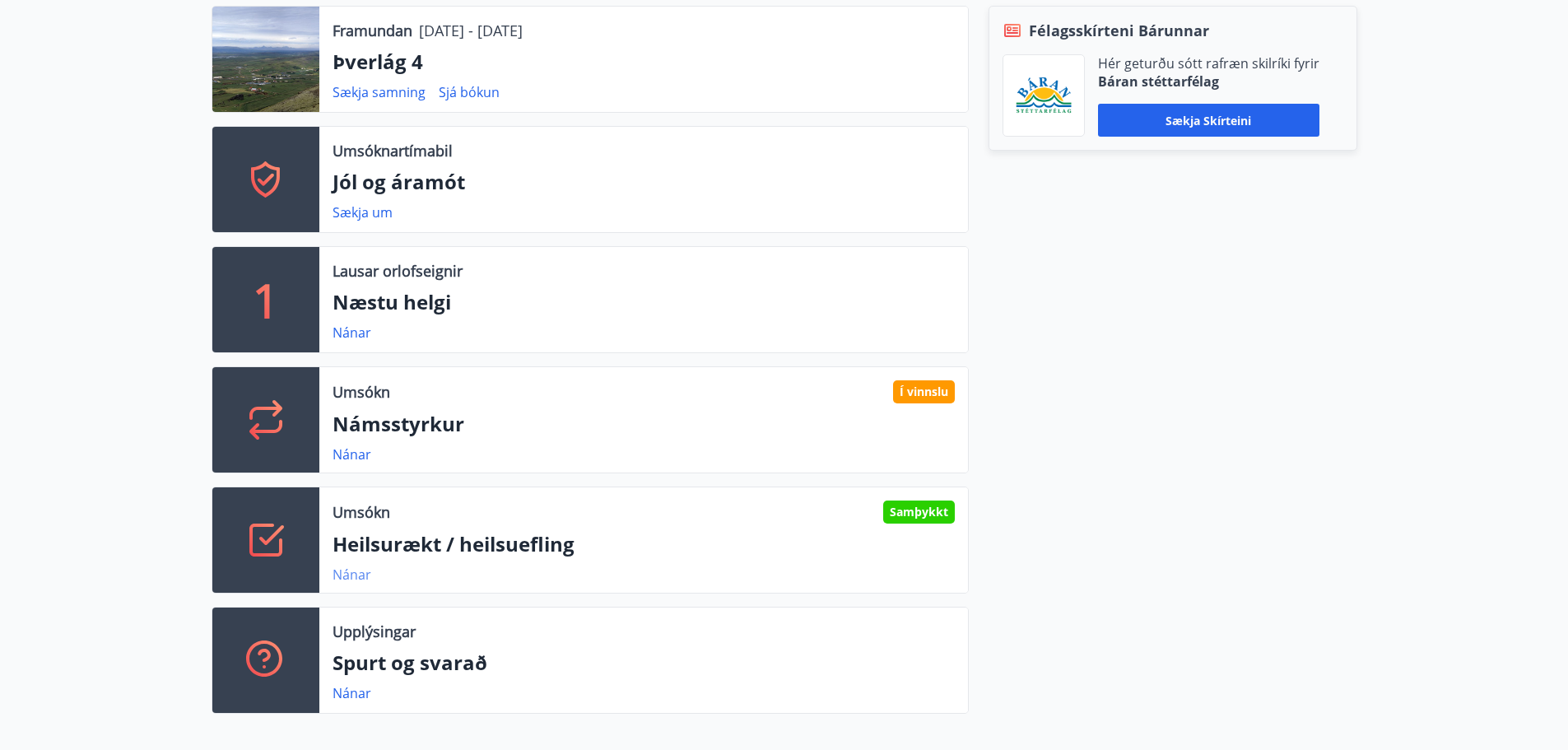
click at [355, 573] on link "Nánar" at bounding box center [351, 575] width 39 height 18
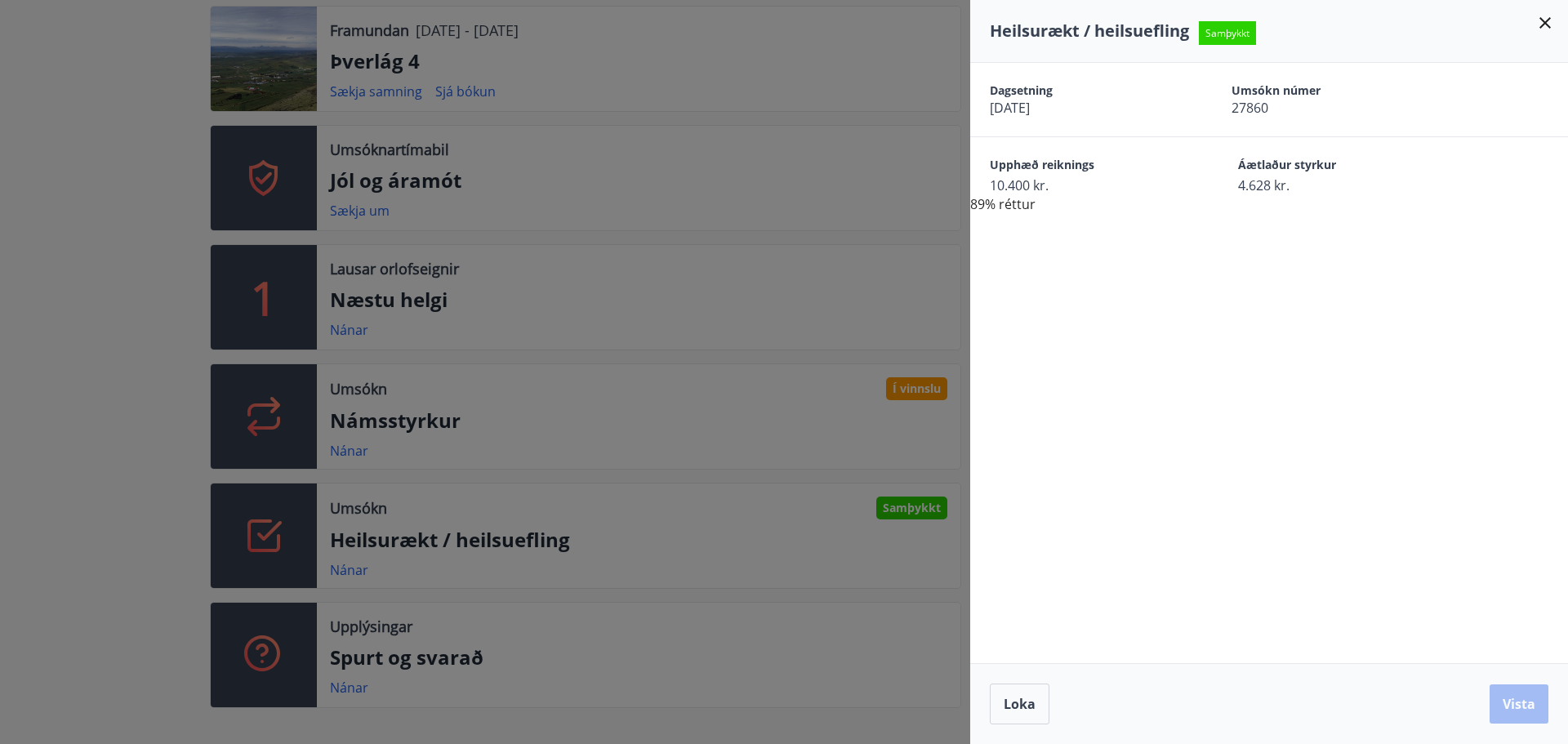
click at [1541, 21] on icon at bounding box center [1545, 23] width 20 height 20
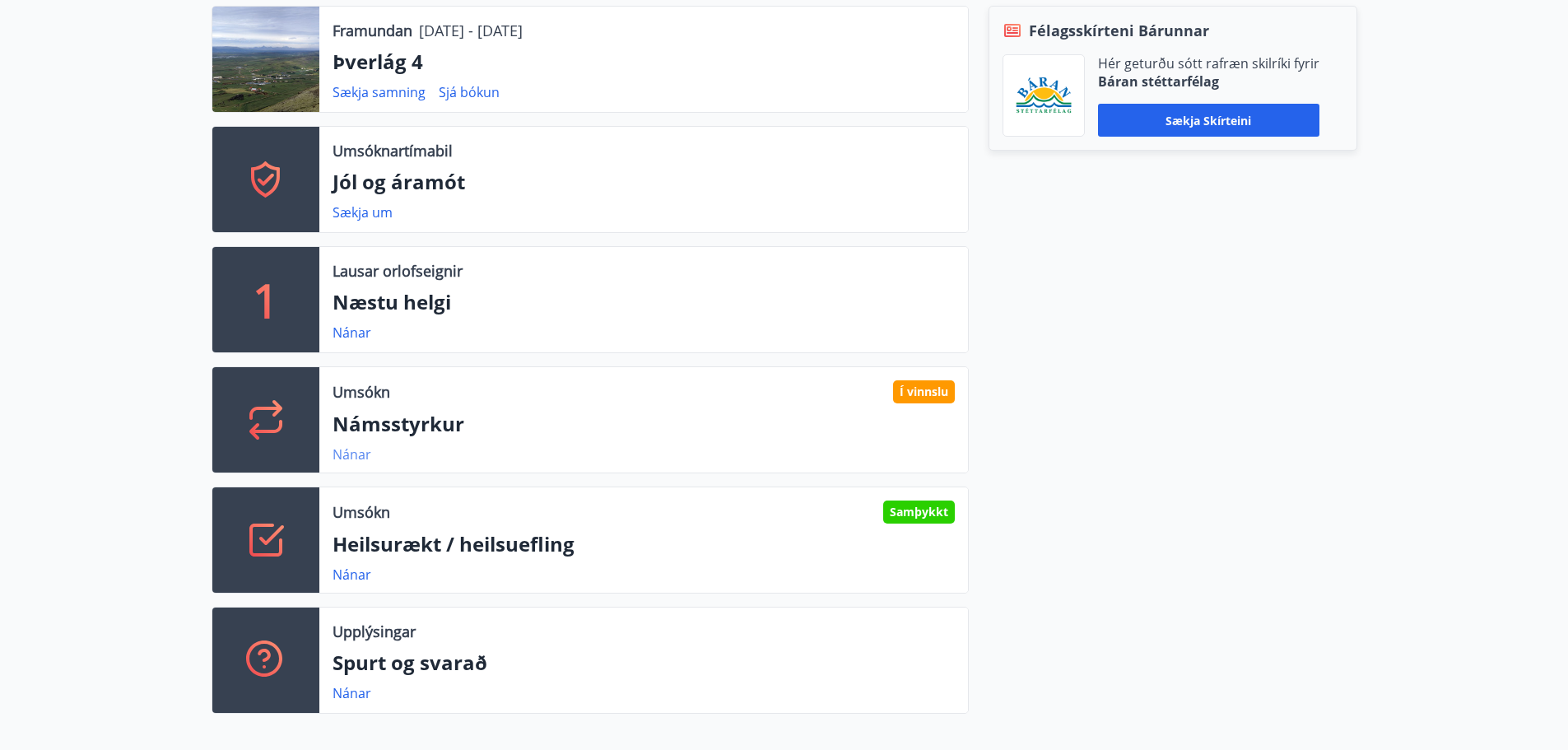
click at [355, 455] on link "Nánar" at bounding box center [351, 454] width 39 height 18
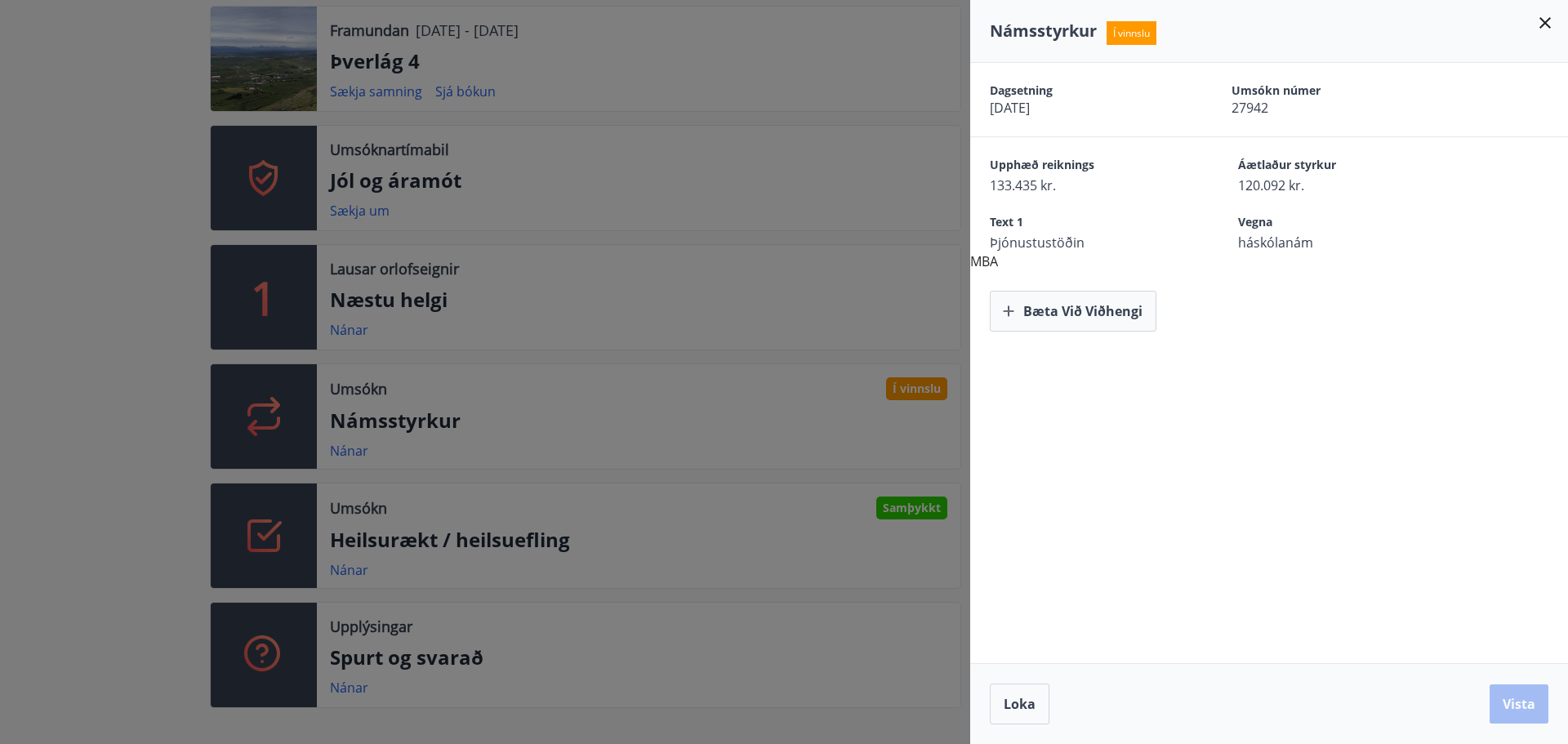
click at [1545, 26] on icon at bounding box center [1545, 23] width 20 height 20
